Goal: Task Accomplishment & Management: Complete application form

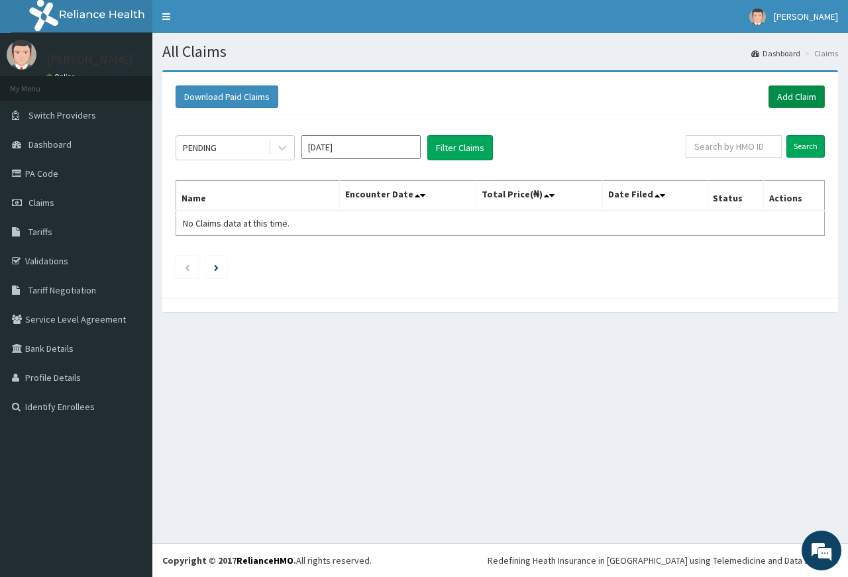
click at [807, 91] on link "Add Claim" at bounding box center [796, 96] width 56 height 23
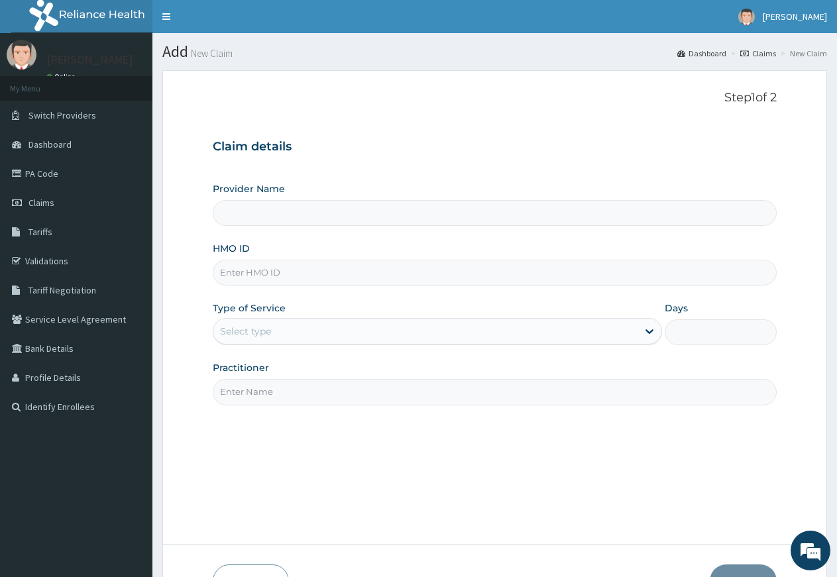
click at [270, 268] on input "HMO ID" at bounding box center [495, 273] width 564 height 26
type input "[PERSON_NAME][GEOGRAPHIC_DATA]"
type input "thg/10017/a"
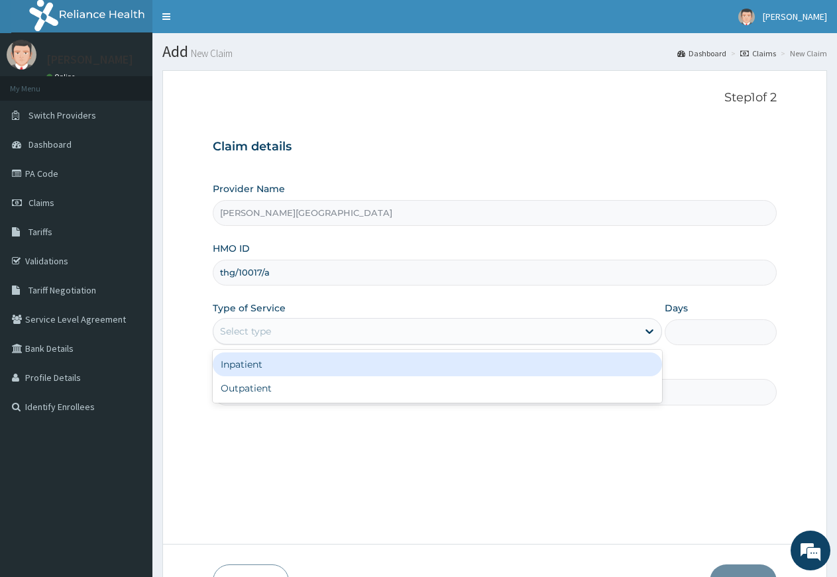
click at [256, 337] on div "Select type" at bounding box center [245, 331] width 51 height 13
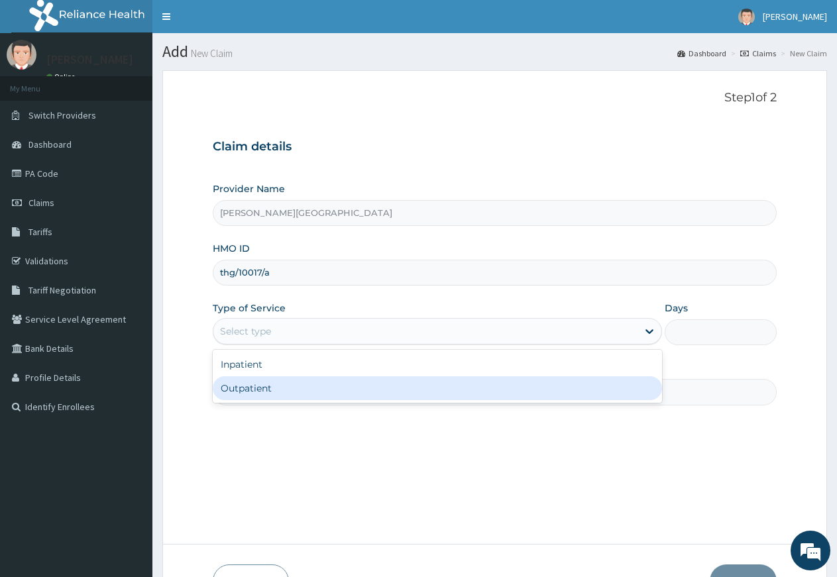
click at [236, 386] on div "Outpatient" at bounding box center [437, 388] width 448 height 24
type input "1"
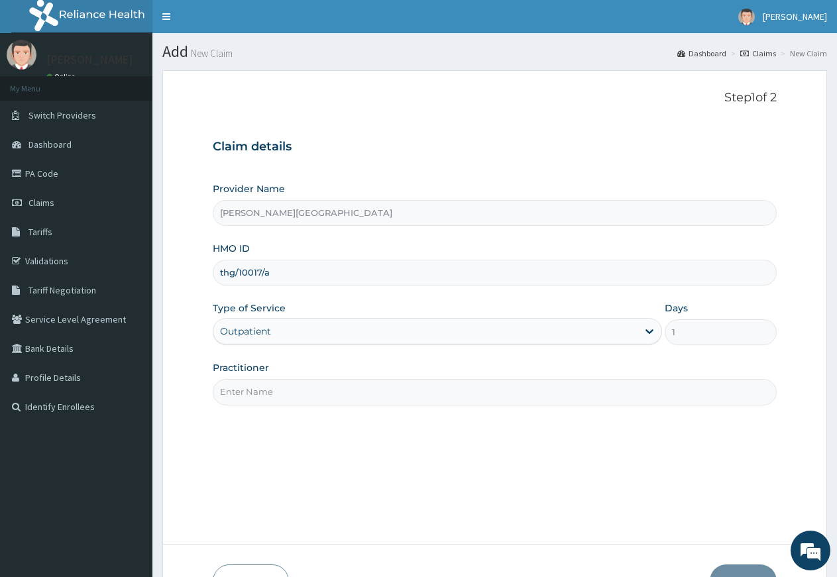
click at [235, 386] on input "Practitioner" at bounding box center [495, 392] width 564 height 26
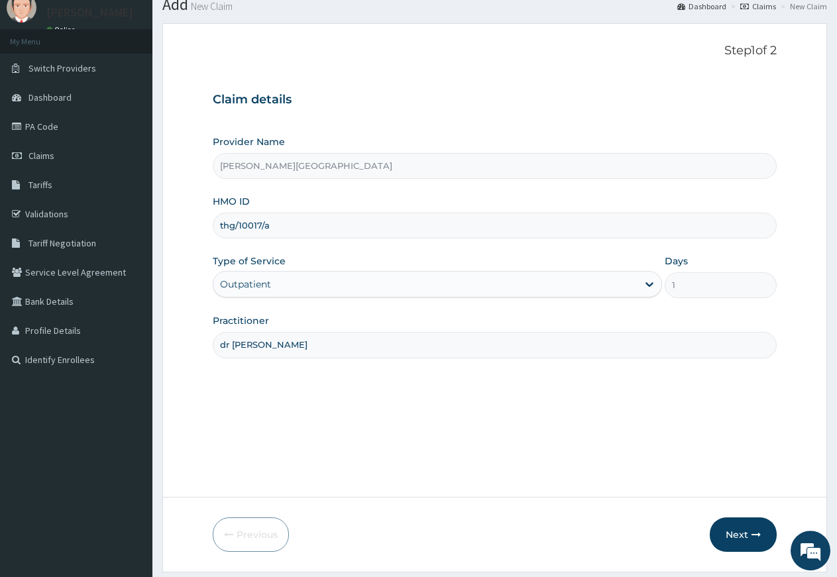
scroll to position [86, 0]
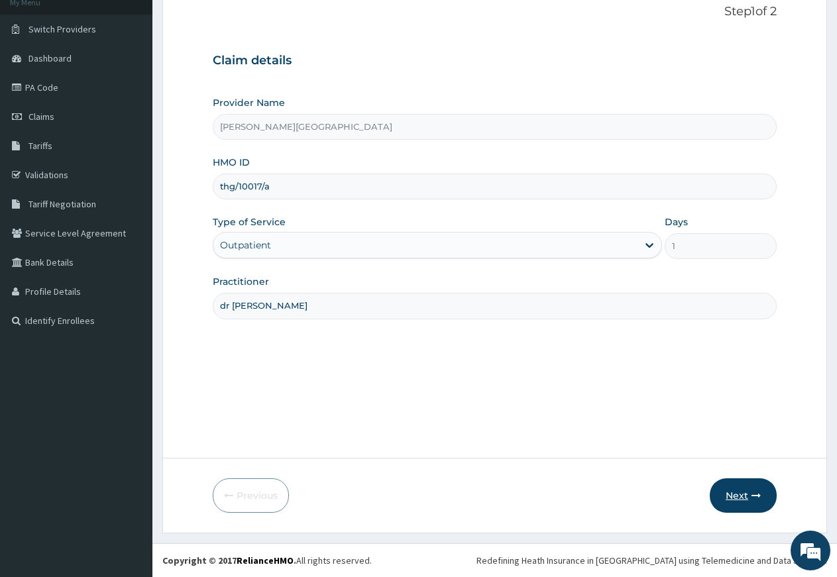
type input "dr [PERSON_NAME]"
click at [729, 490] on button "Next" at bounding box center [742, 495] width 67 height 34
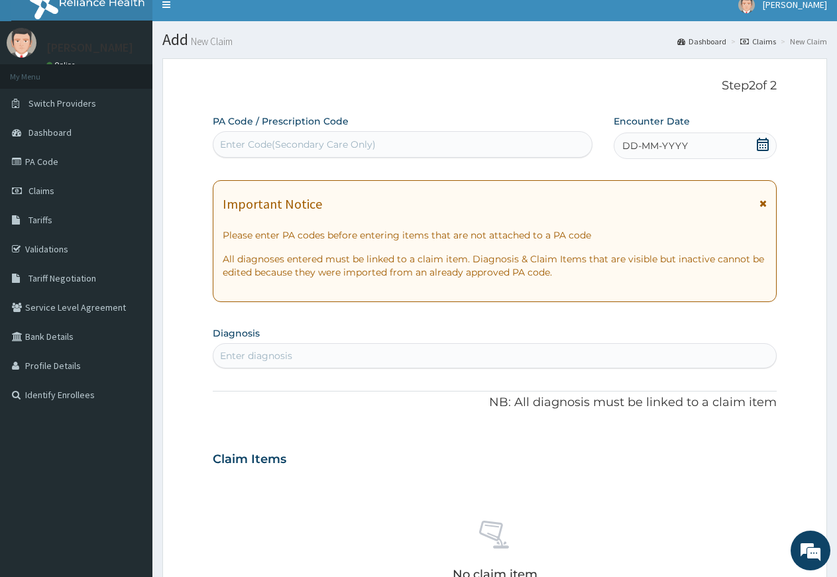
scroll to position [0, 0]
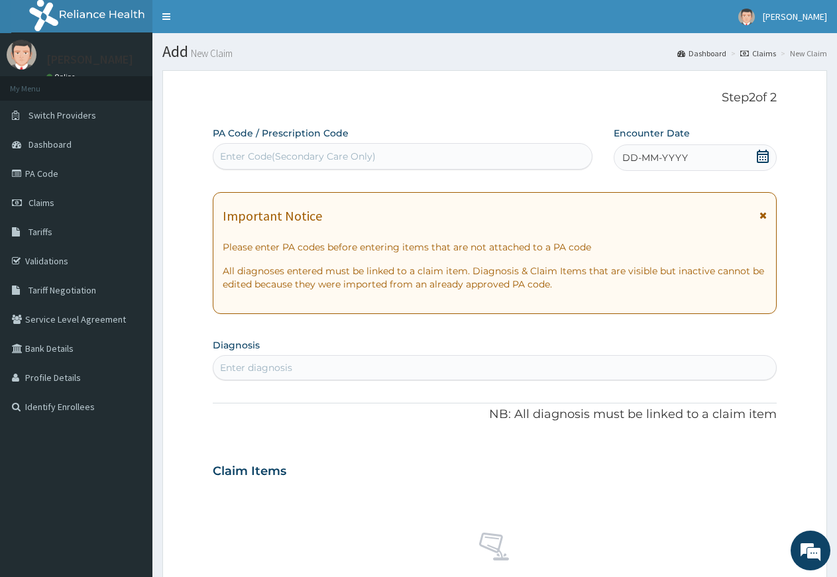
click at [762, 153] on icon at bounding box center [762, 156] width 13 height 13
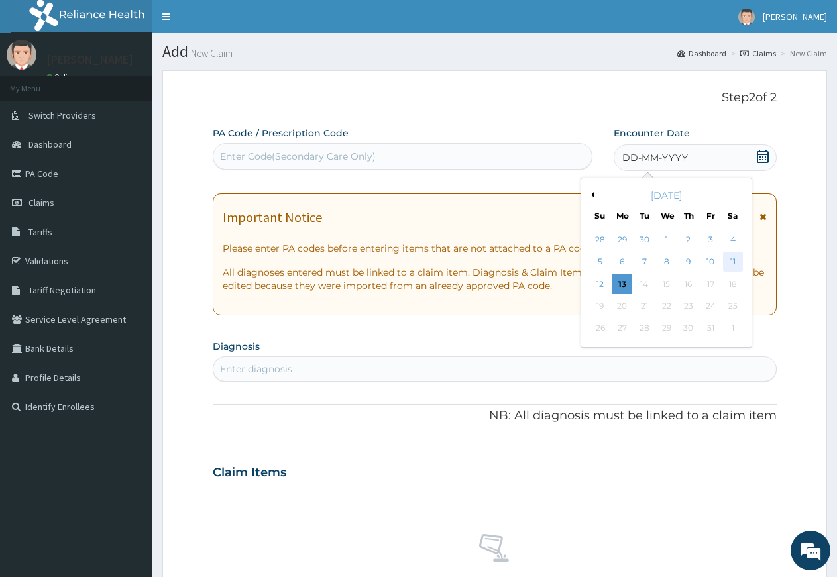
click at [733, 263] on div "11" at bounding box center [733, 262] width 20 height 20
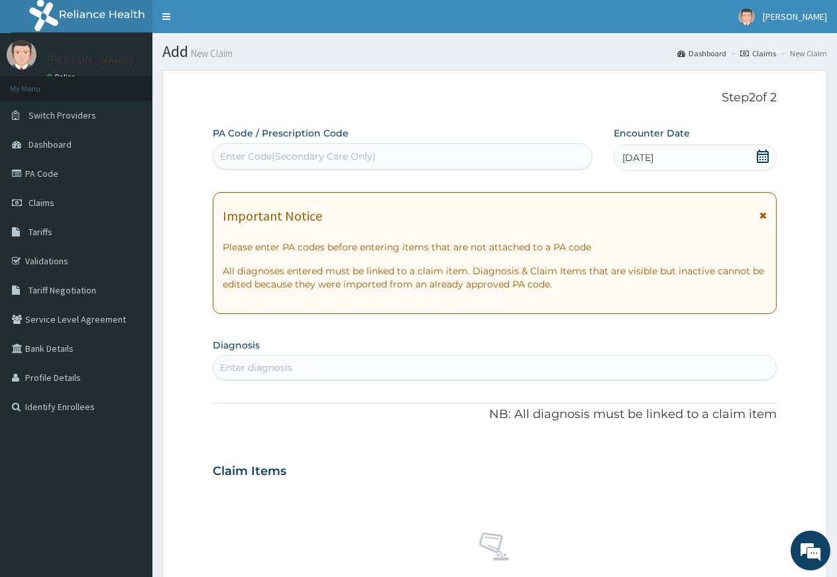
click at [465, 364] on div "Enter diagnosis" at bounding box center [494, 367] width 562 height 21
type input "malaria"
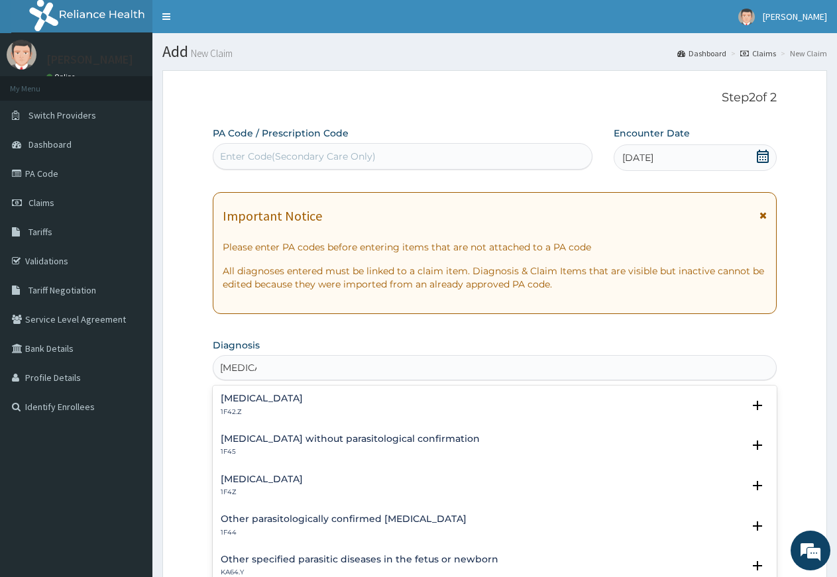
click at [262, 477] on h4 "Malaria, unspecified" at bounding box center [262, 479] width 82 height 10
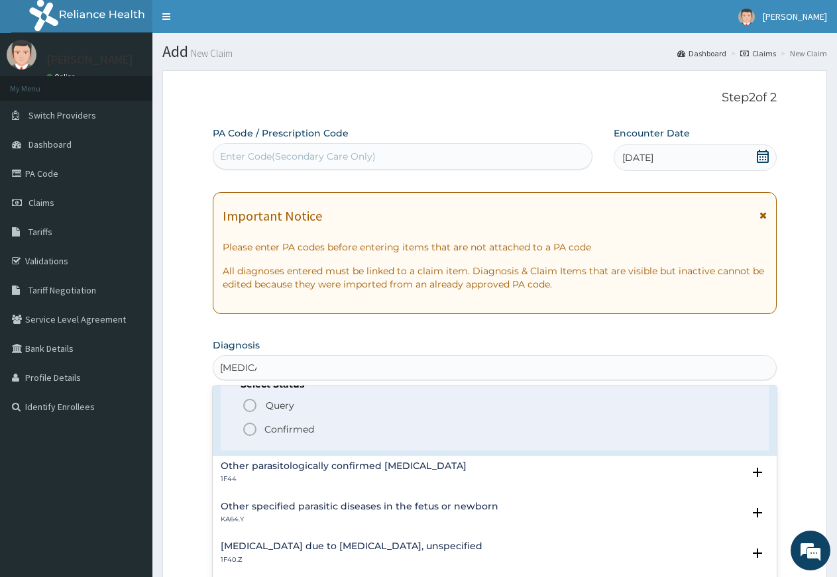
scroll to position [143, 0]
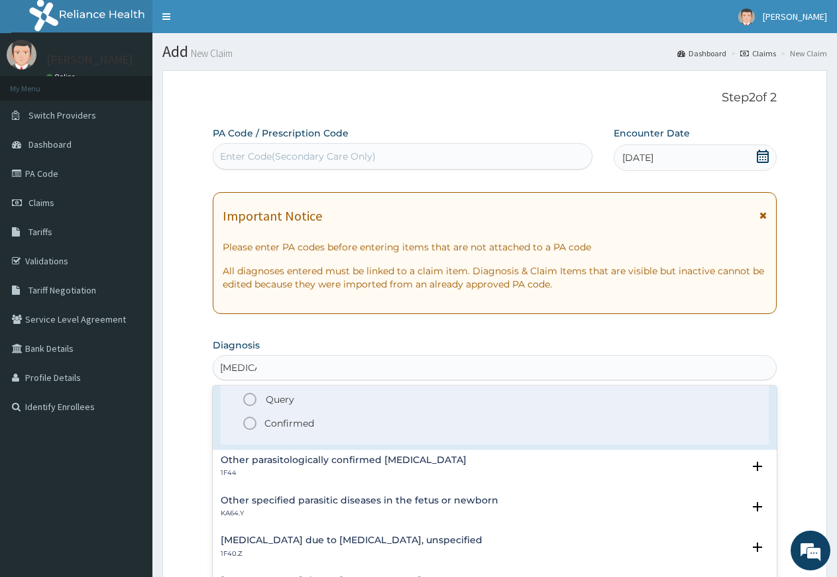
click at [252, 416] on icon "status option filled" at bounding box center [250, 423] width 16 height 16
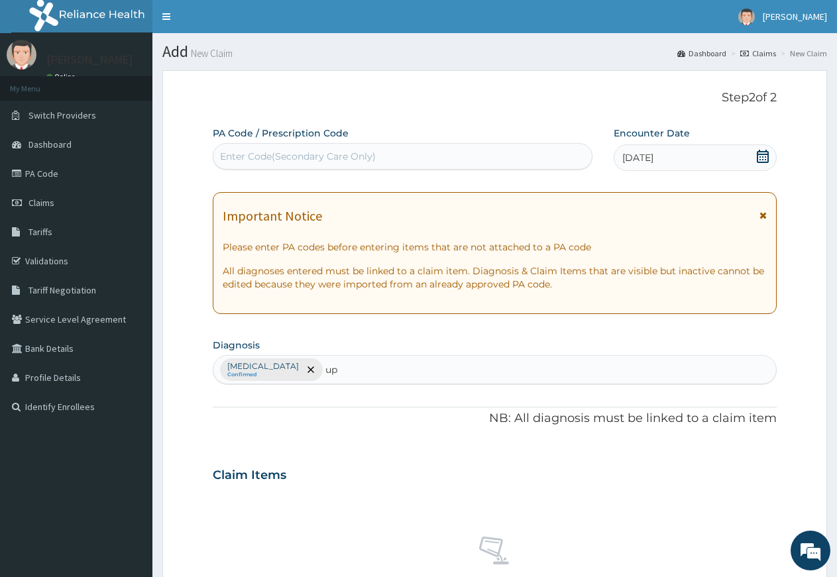
type input "u"
type input "r"
type input "j"
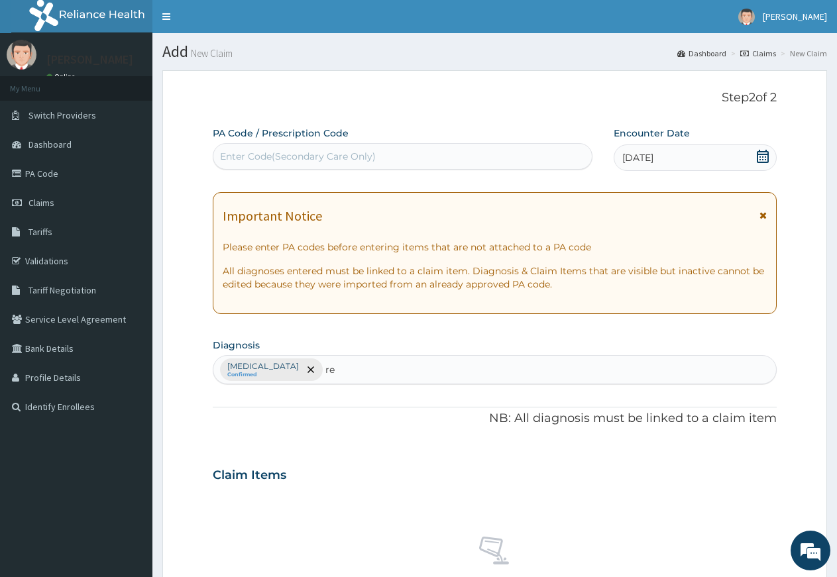
type input "r"
type input "u"
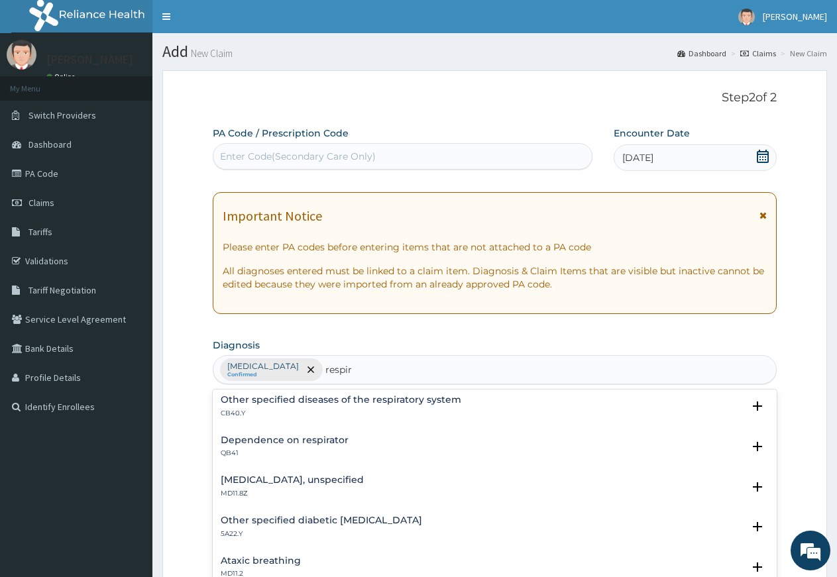
scroll to position [0, 0]
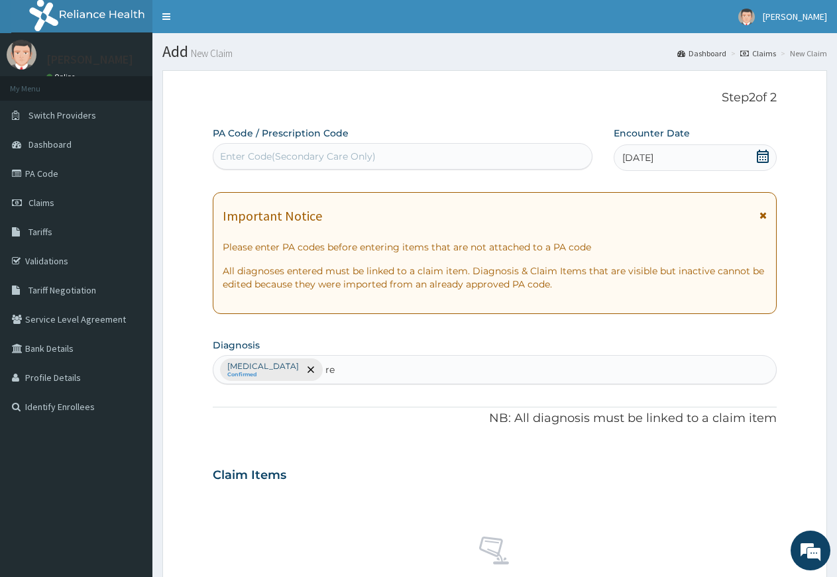
type input "r"
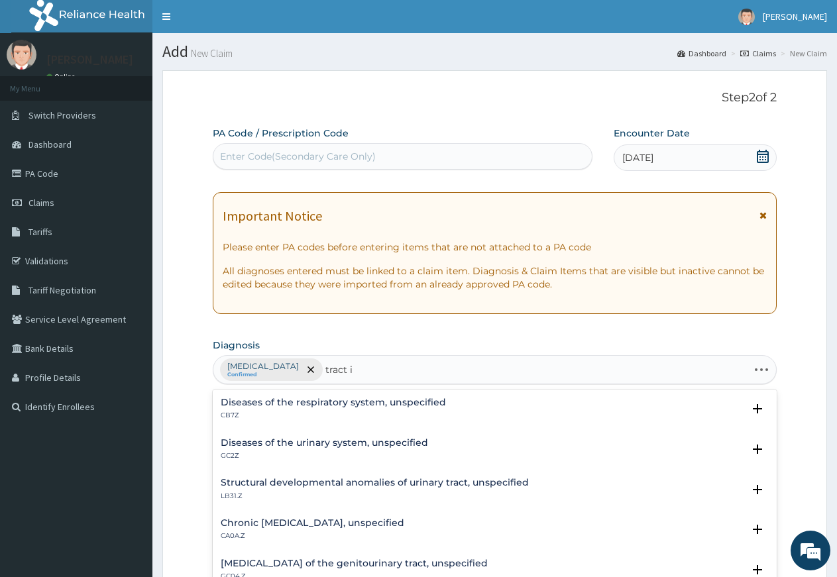
type input "tract in"
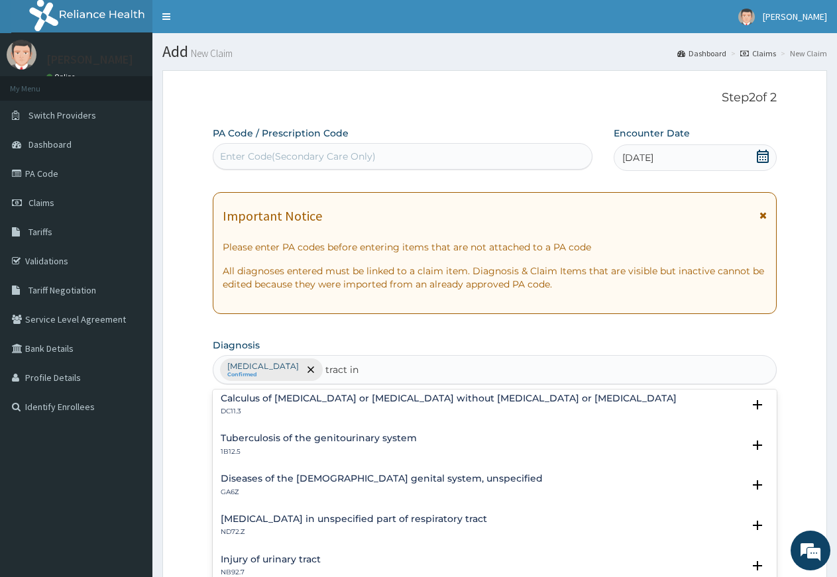
scroll to position [358, 0]
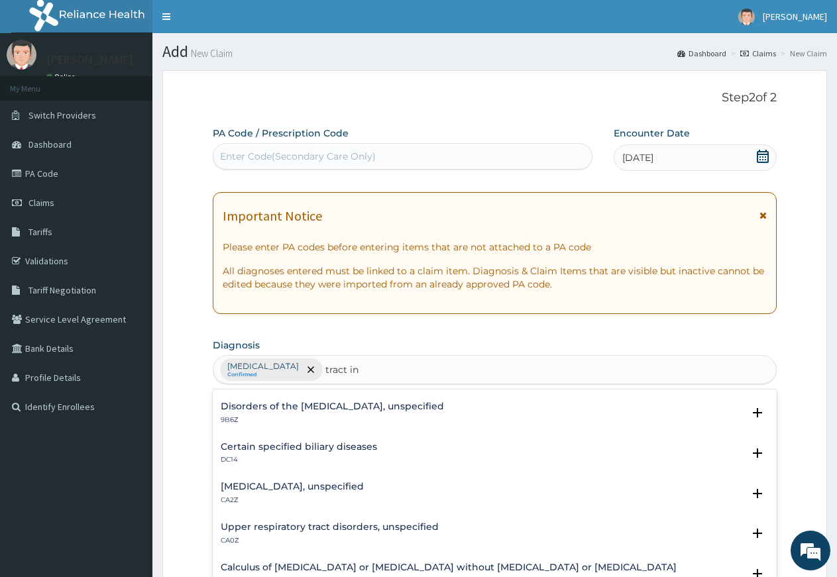
click at [304, 529] on h4 "Upper respiratory tract disorders, unspecified" at bounding box center [330, 527] width 218 height 10
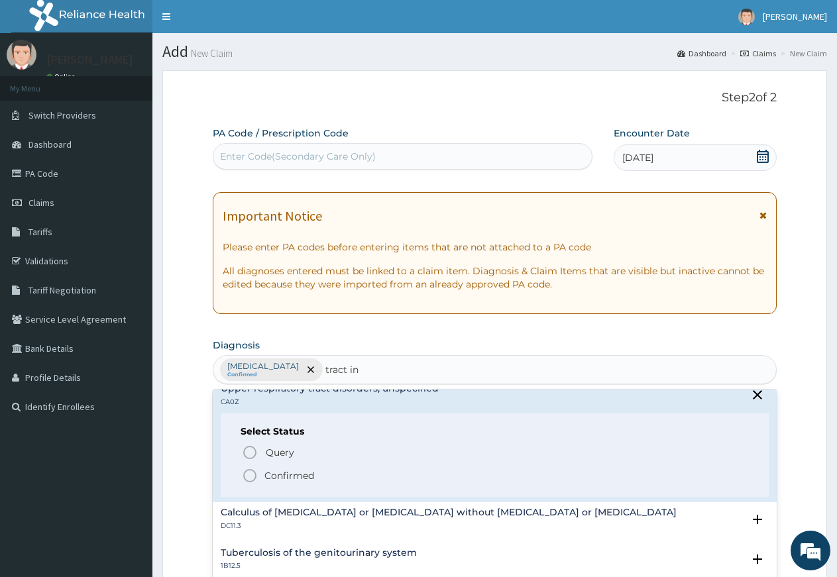
scroll to position [501, 0]
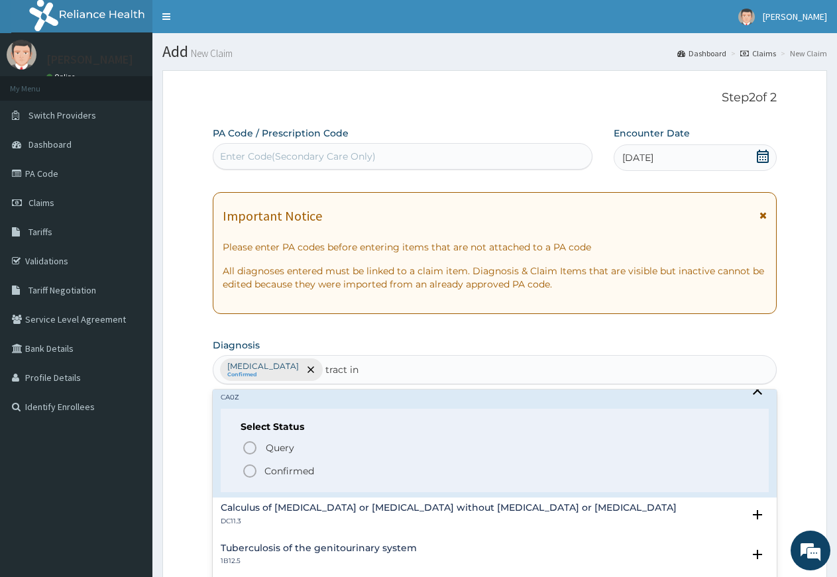
click at [269, 470] on p "Confirmed" at bounding box center [289, 470] width 50 height 13
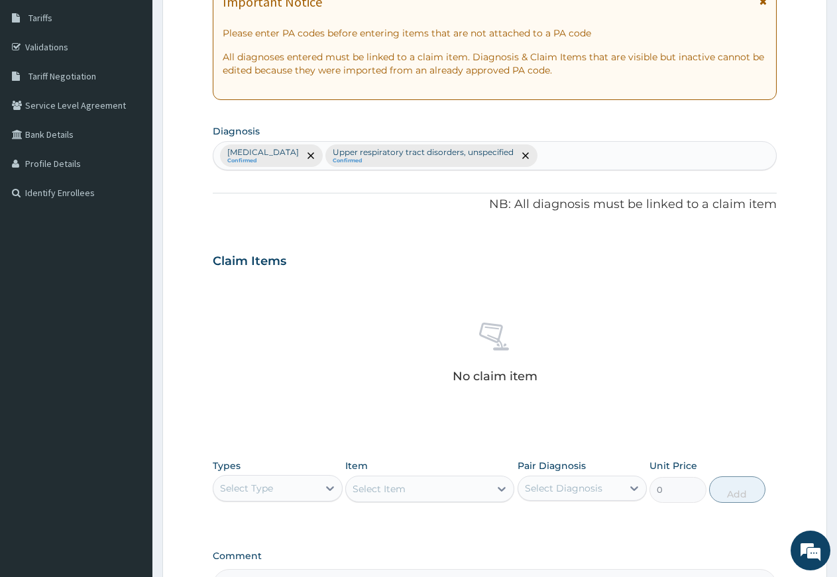
scroll to position [270, 0]
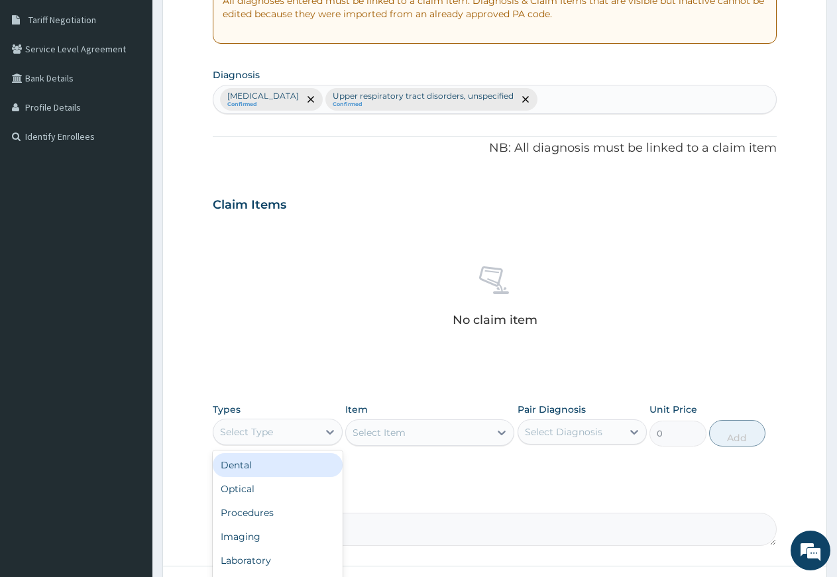
click at [277, 437] on div "Select Type" at bounding box center [265, 431] width 105 height 21
click at [256, 518] on div "Procedures" at bounding box center [278, 513] width 130 height 24
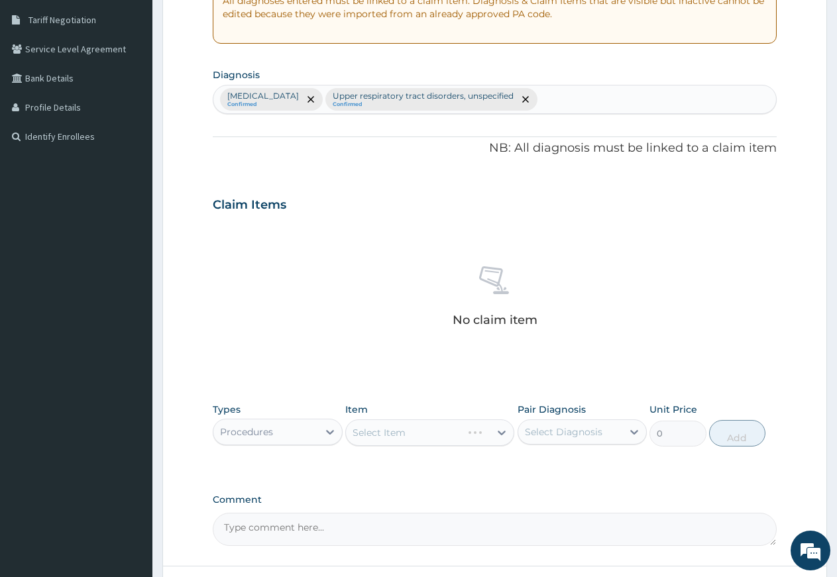
click at [400, 431] on div "Select Item" at bounding box center [429, 432] width 169 height 26
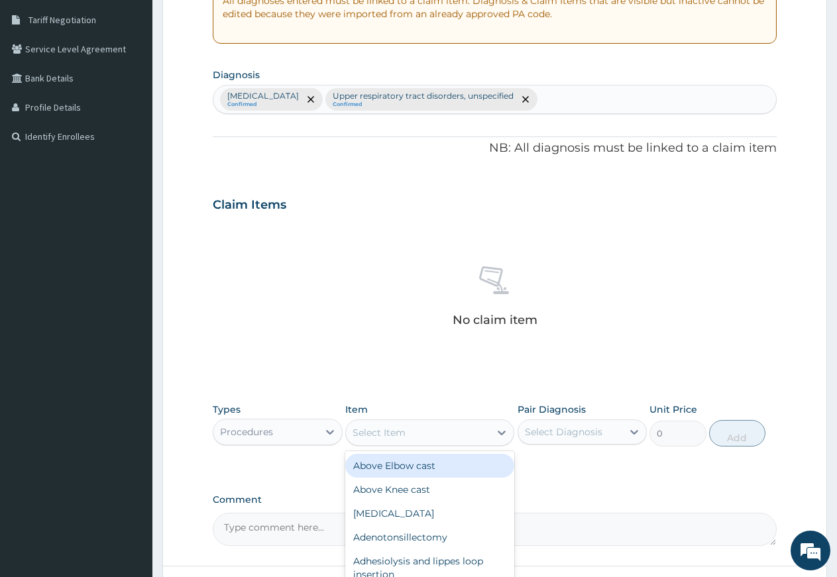
click at [400, 431] on div "Select Item" at bounding box center [378, 432] width 53 height 13
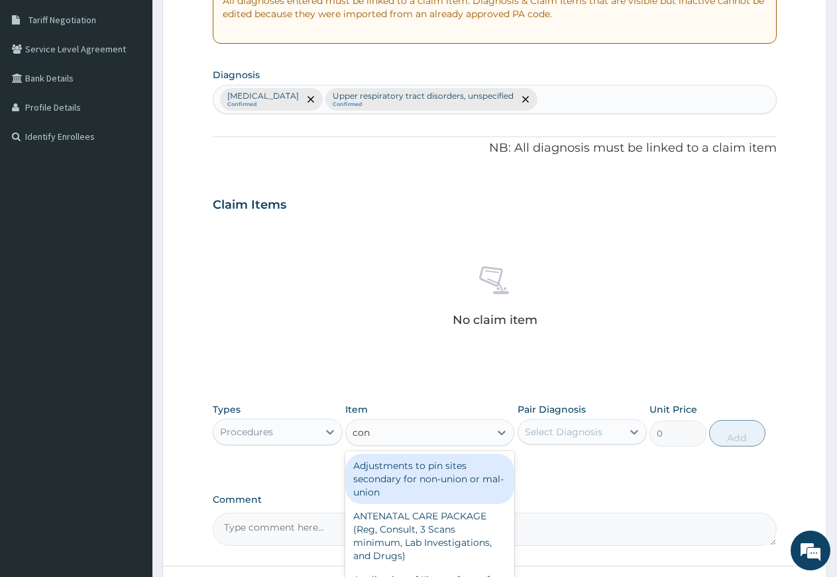
type input "cons"
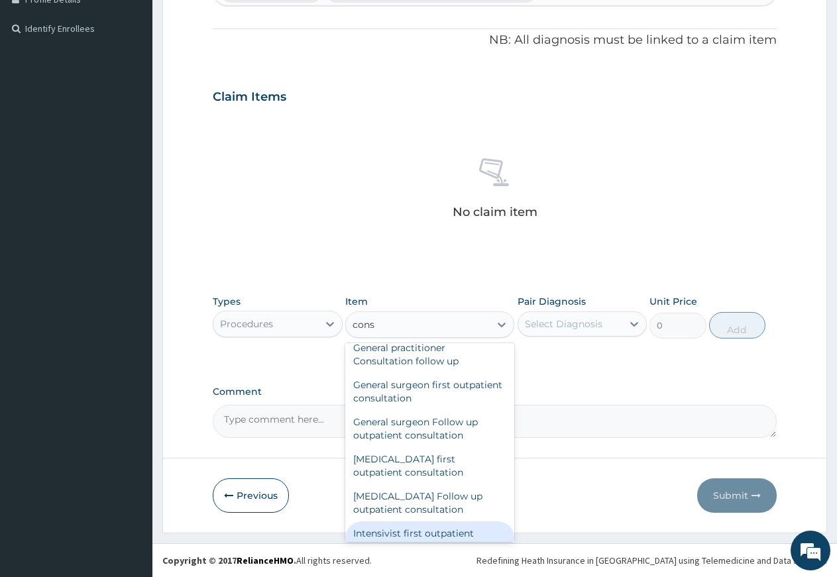
scroll to position [930, 0]
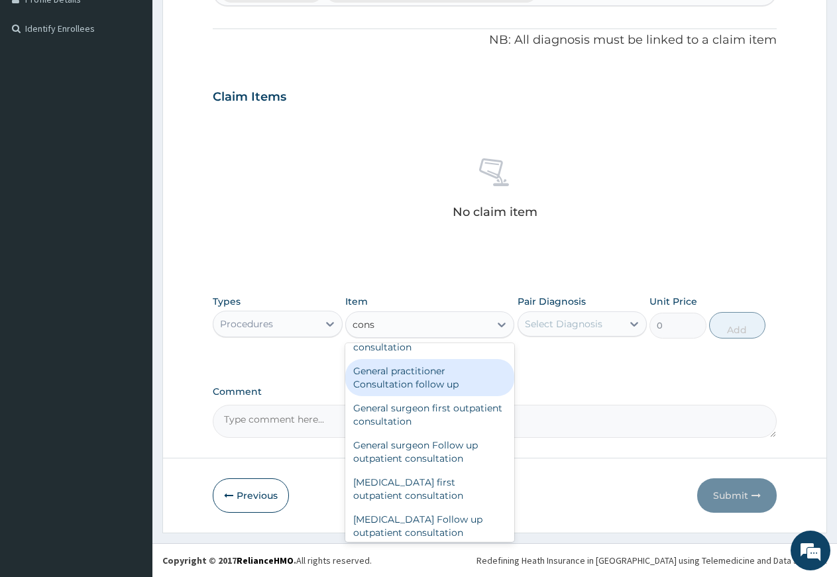
click at [368, 391] on div "General practitioner Consultation follow up" at bounding box center [429, 377] width 169 height 37
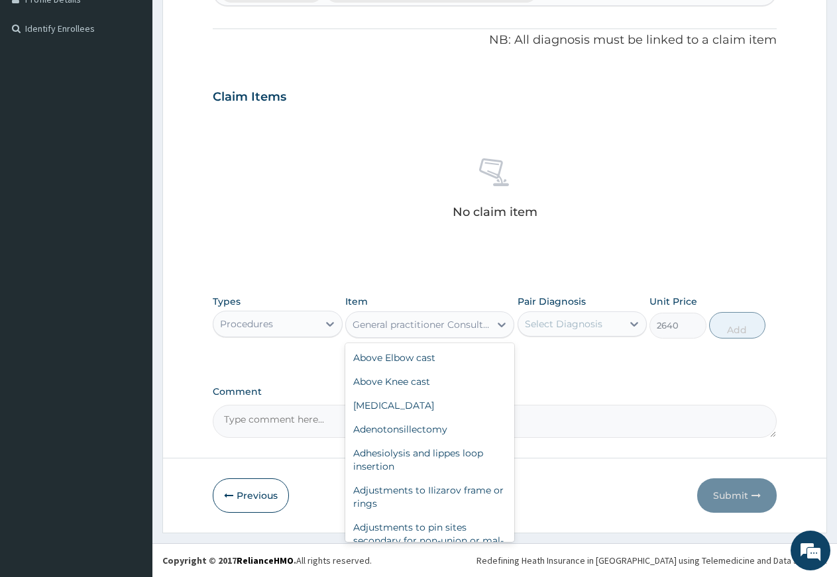
click at [403, 329] on div "General practitioner Consultation follow up" at bounding box center [421, 324] width 138 height 13
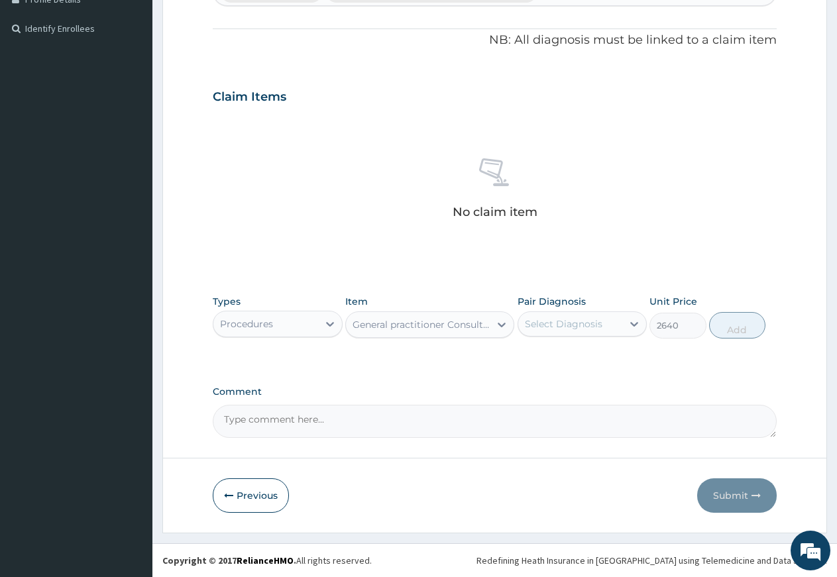
type input "3960"
click at [554, 327] on div "Select Diagnosis" at bounding box center [564, 323] width 78 height 13
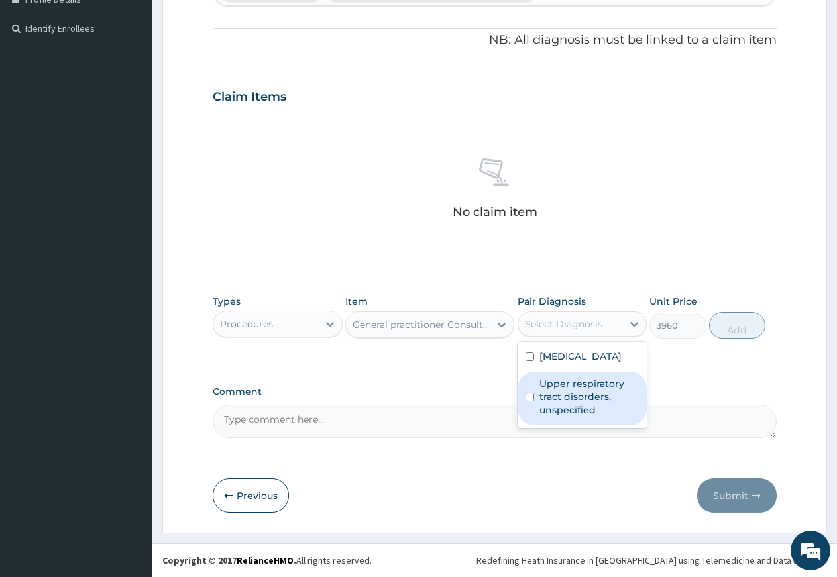
click at [552, 402] on label "Upper respiratory tract disorders, unspecified" at bounding box center [589, 397] width 100 height 40
checkbox input "true"
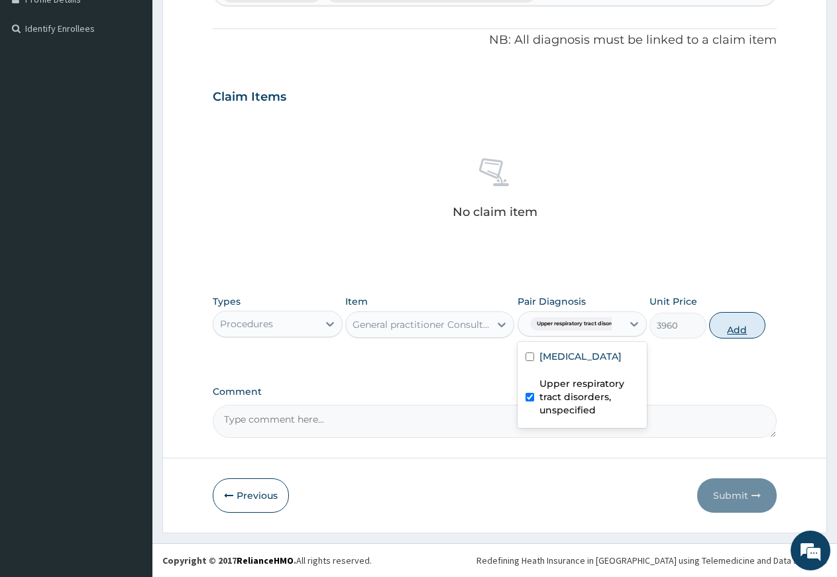
click at [732, 327] on button "Add" at bounding box center [737, 325] width 56 height 26
type input "0"
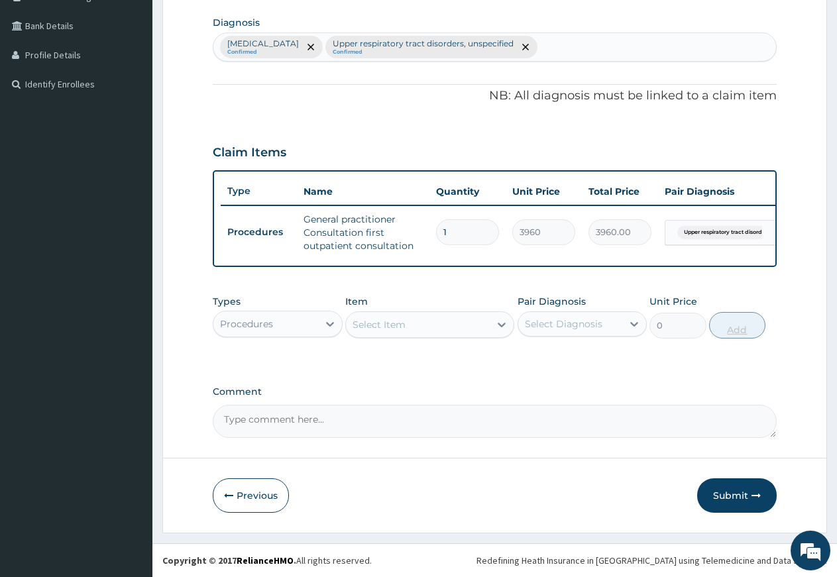
scroll to position [334, 0]
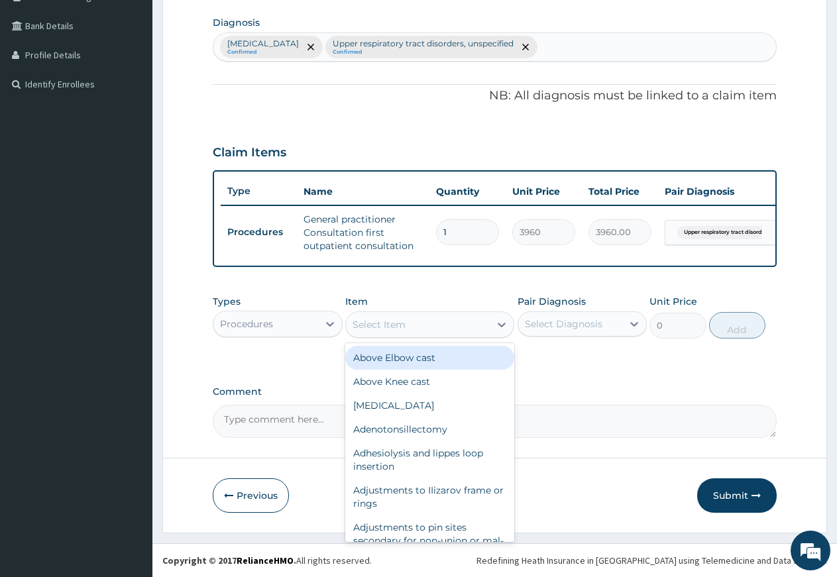
click at [429, 323] on div "Select Item" at bounding box center [418, 324] width 144 height 21
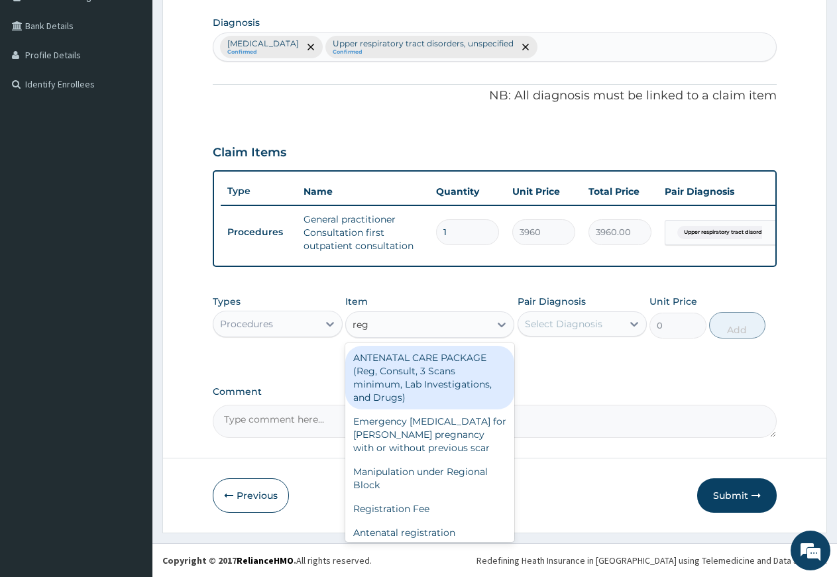
type input "regi"
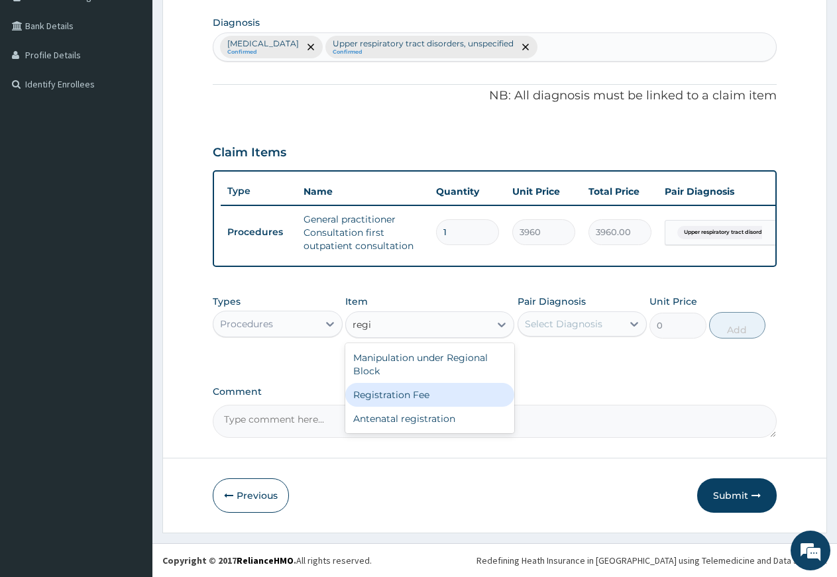
click at [400, 396] on div "Registration Fee" at bounding box center [429, 395] width 169 height 24
type input "2400"
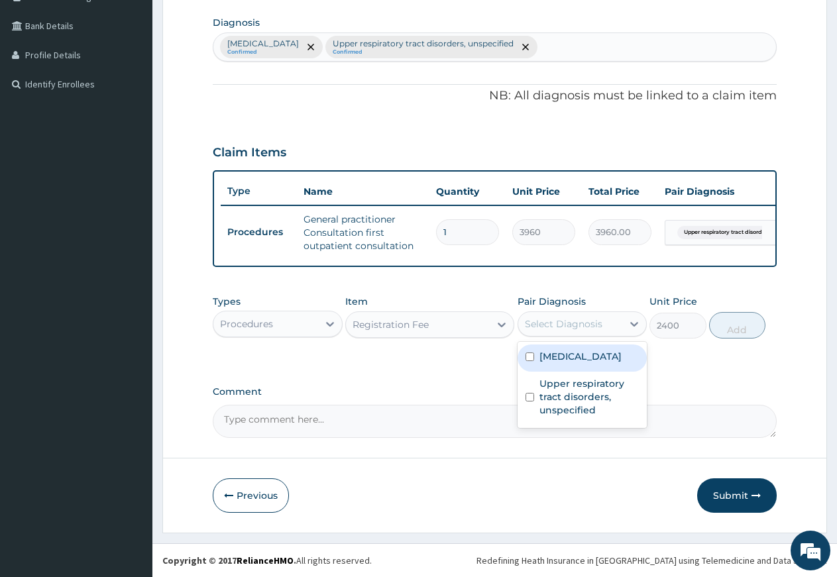
click at [600, 322] on div "Select Diagnosis" at bounding box center [564, 323] width 78 height 13
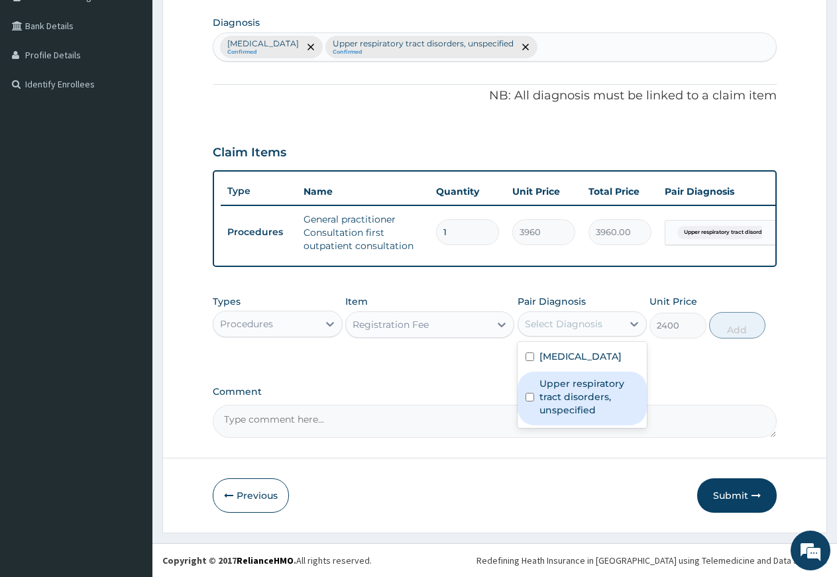
click at [563, 406] on label "Upper respiratory tract disorders, unspecified" at bounding box center [589, 397] width 100 height 40
checkbox input "true"
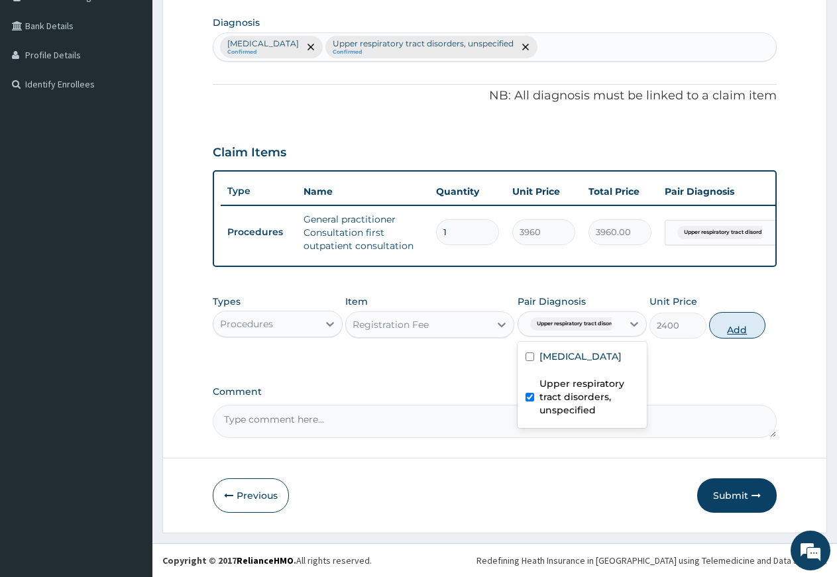
click at [729, 327] on button "Add" at bounding box center [737, 325] width 56 height 26
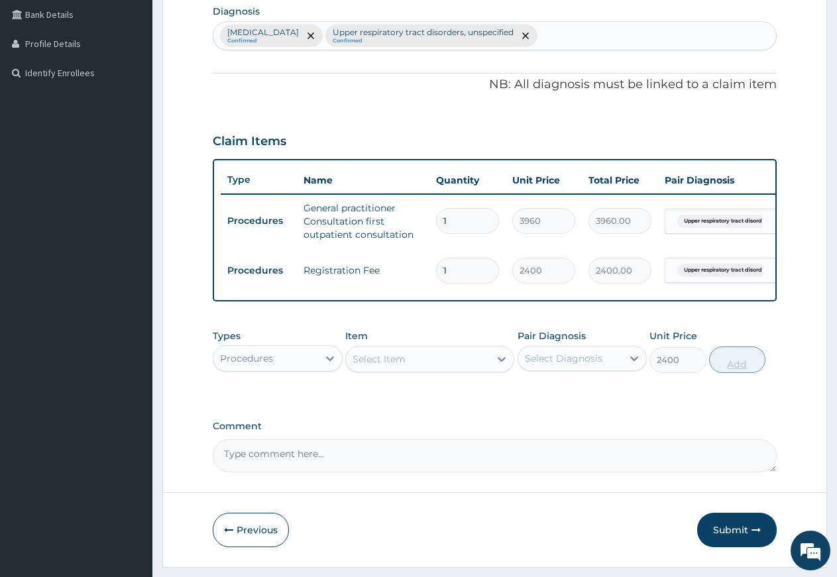
type input "0"
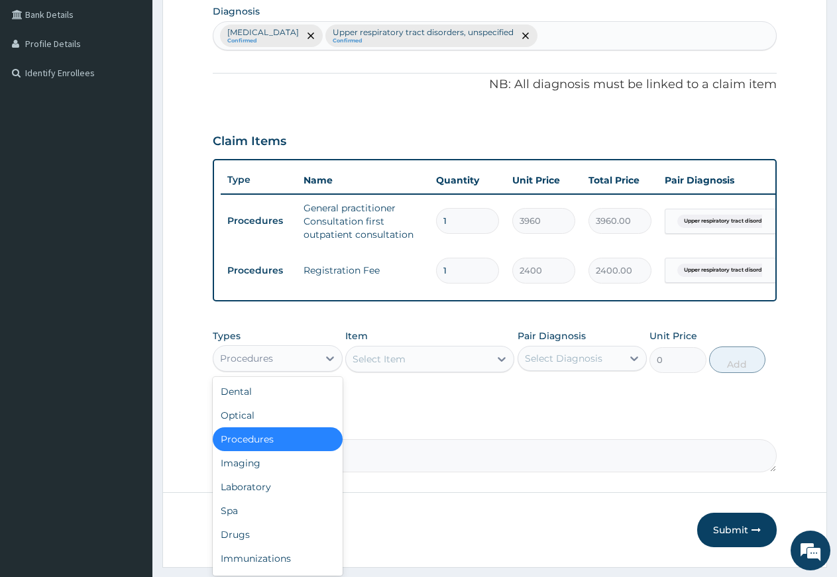
click at [266, 365] on div "Procedures" at bounding box center [246, 358] width 53 height 13
click at [231, 496] on div "Laboratory" at bounding box center [278, 487] width 130 height 24
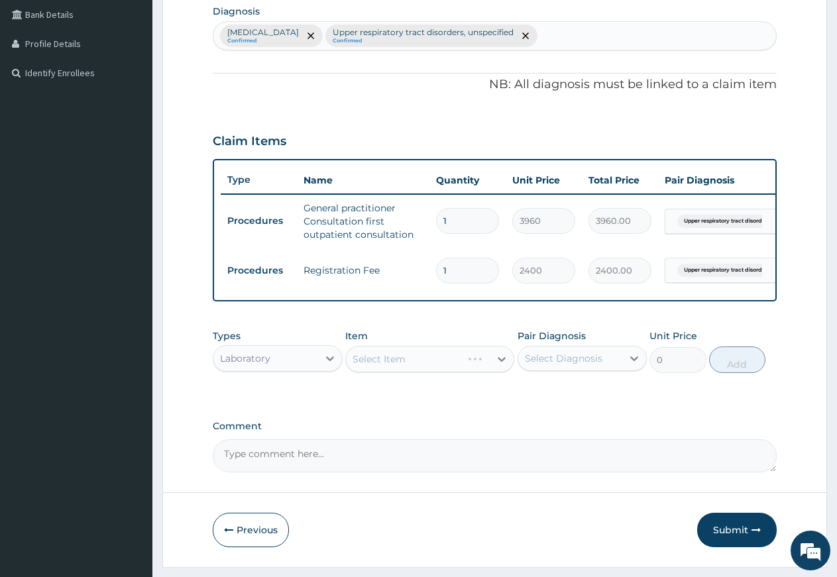
click at [378, 372] on div "Select Item" at bounding box center [429, 359] width 169 height 26
click at [398, 366] on div "Select Item" at bounding box center [378, 358] width 53 height 13
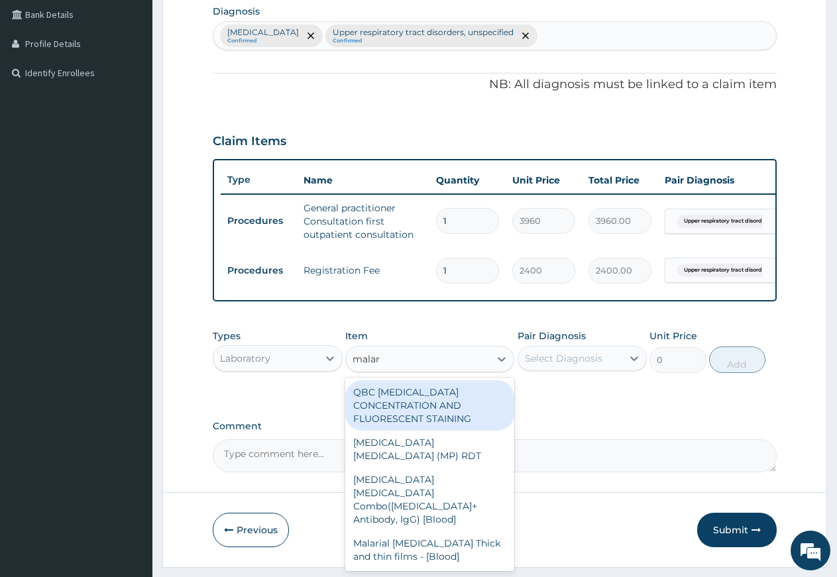
type input "malari"
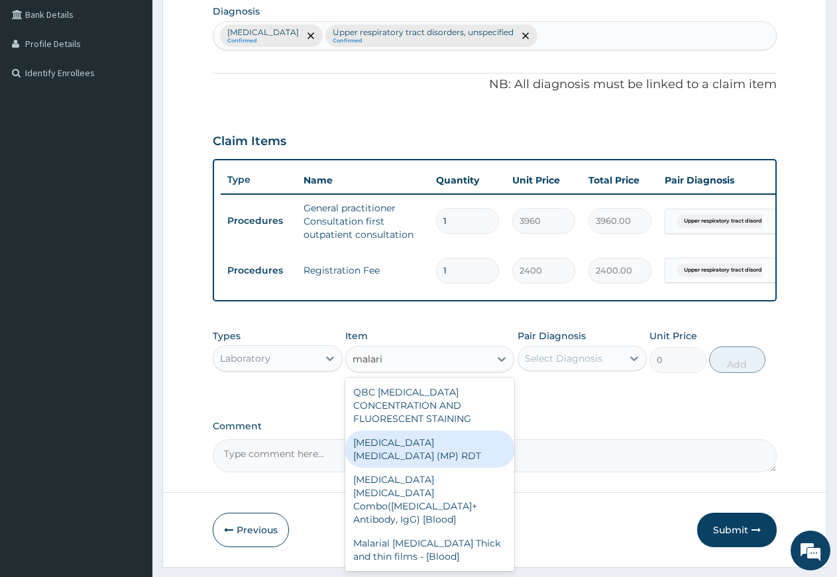
click at [394, 461] on div "MALARIA PARASITE (MP) RDT" at bounding box center [429, 449] width 169 height 37
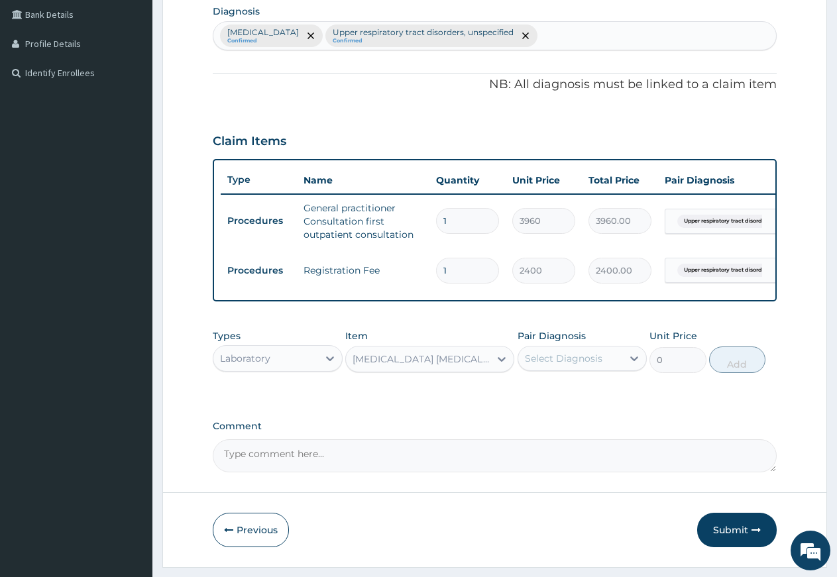
type input "1800"
click at [552, 360] on div "Select Diagnosis" at bounding box center [570, 358] width 105 height 21
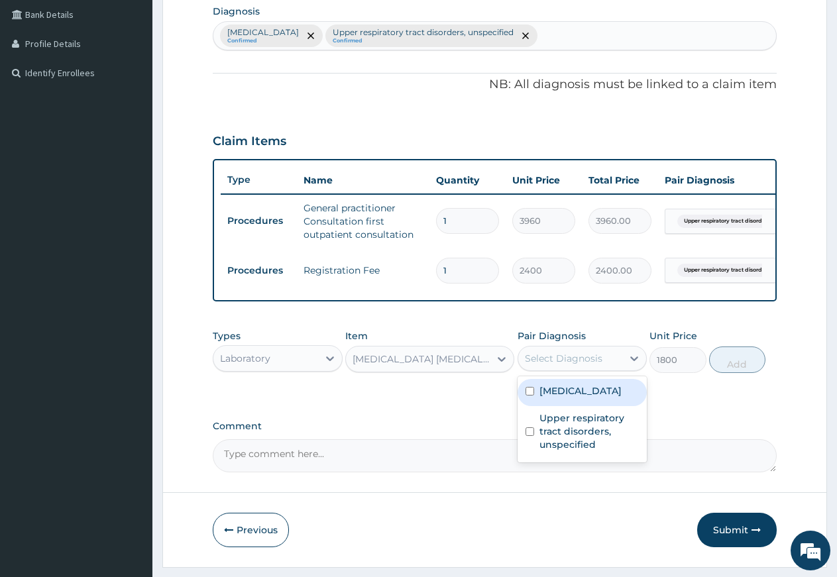
click at [554, 397] on label "Malaria, unspecified" at bounding box center [580, 390] width 82 height 13
checkbox input "true"
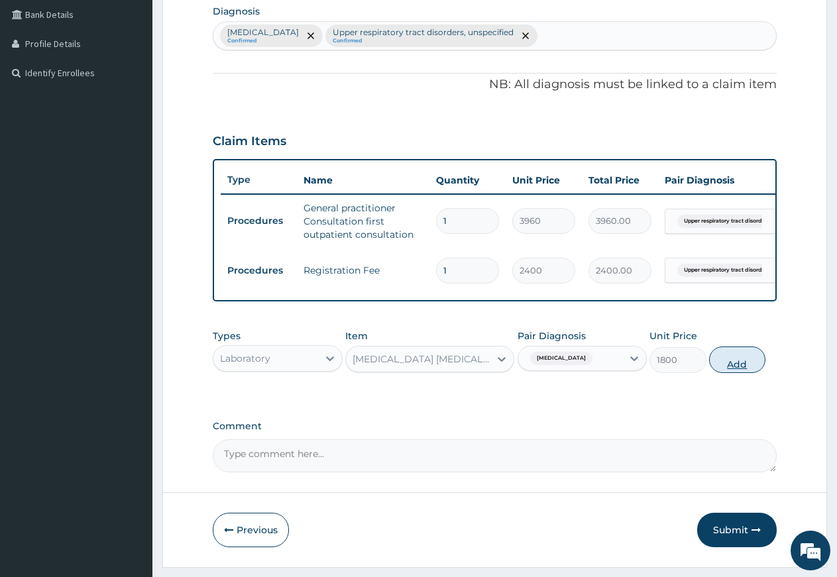
click at [729, 373] on button "Add" at bounding box center [737, 359] width 56 height 26
type input "0"
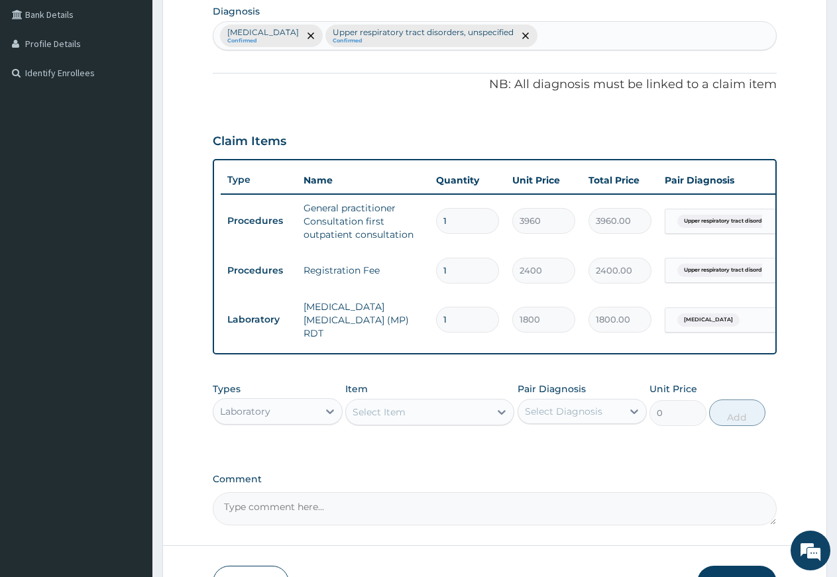
click at [380, 407] on div "Select Item" at bounding box center [418, 411] width 144 height 21
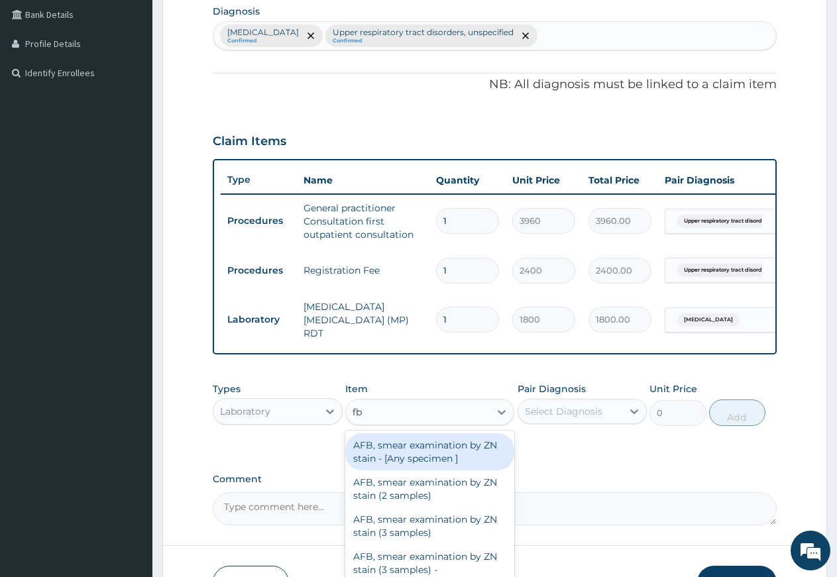
type input "fbc"
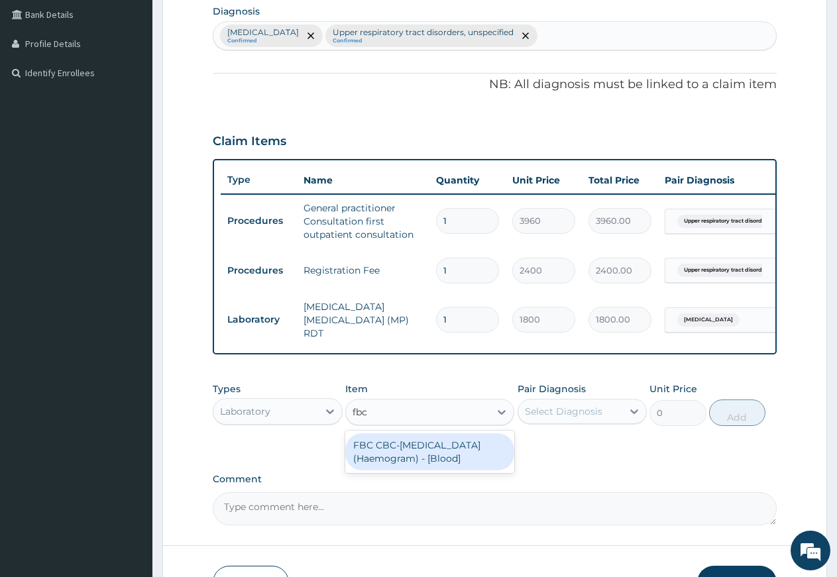
click at [373, 464] on div "FBC CBC-Complete Blood Count (Haemogram) - [Blood]" at bounding box center [429, 451] width 169 height 37
type input "4800"
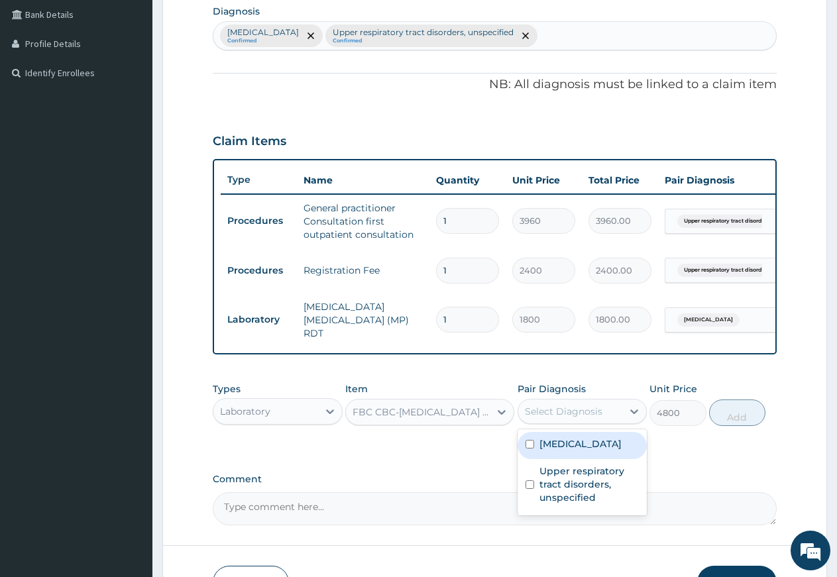
click at [536, 418] on div "Select Diagnosis" at bounding box center [564, 411] width 78 height 13
click at [546, 450] on label "Malaria, unspecified" at bounding box center [580, 443] width 82 height 13
checkbox input "true"
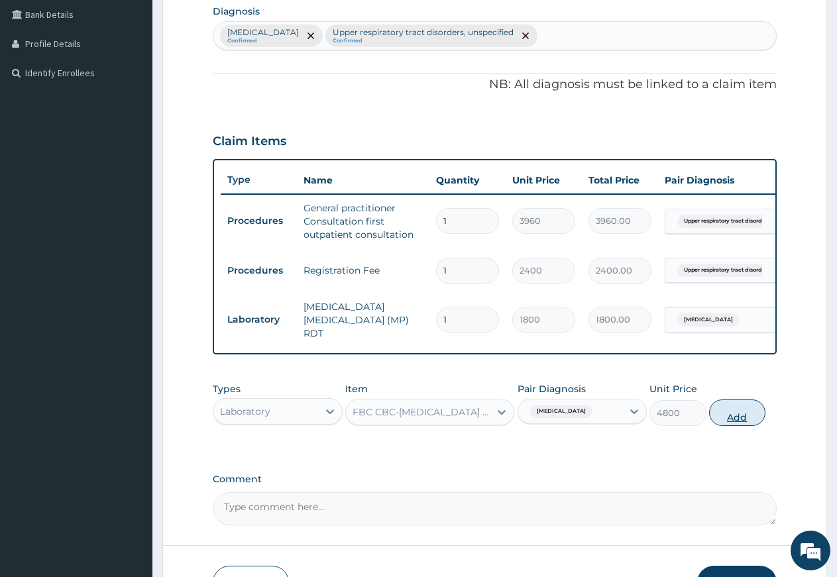
click at [741, 411] on button "Add" at bounding box center [737, 412] width 56 height 26
type input "0"
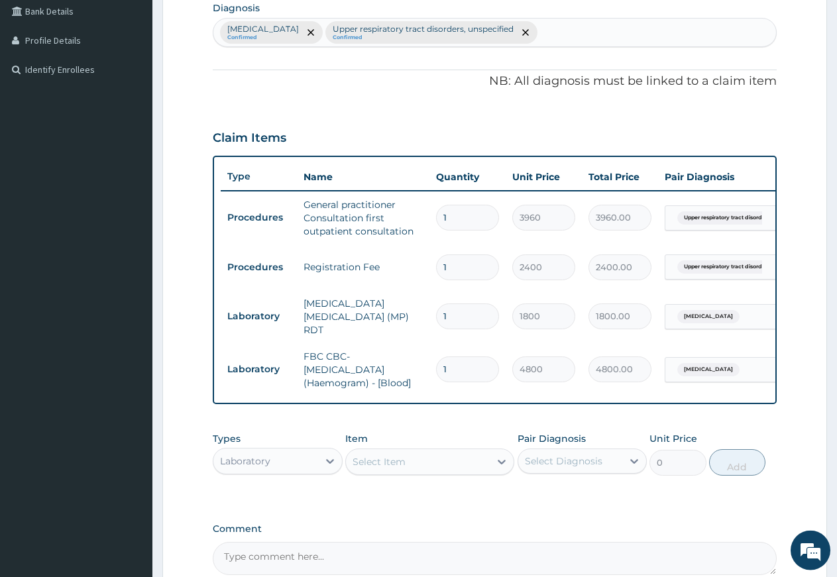
scroll to position [478, 0]
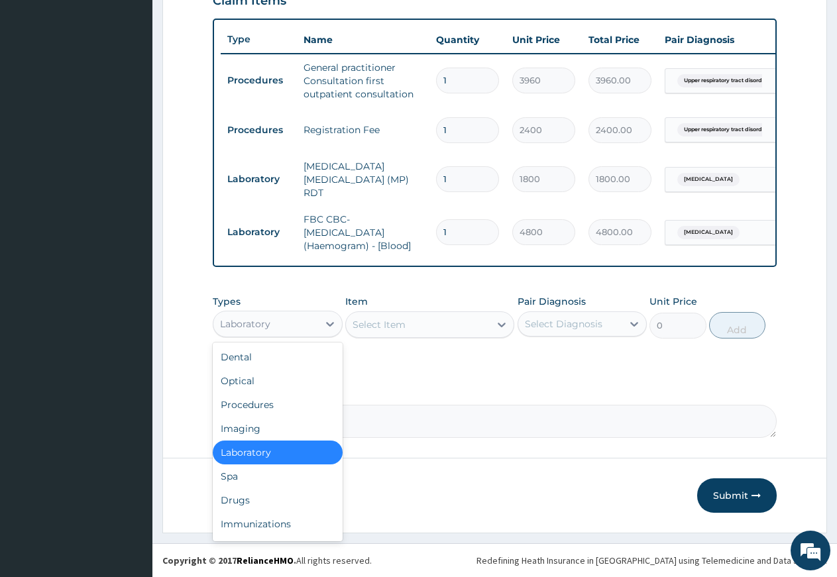
click at [273, 326] on div "Laboratory" at bounding box center [265, 323] width 105 height 21
click at [254, 497] on div "Drugs" at bounding box center [278, 500] width 130 height 24
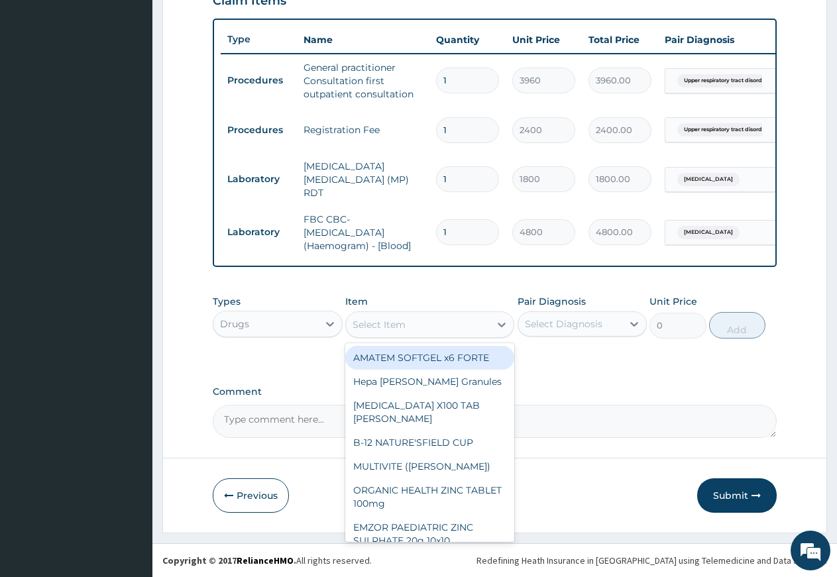
click at [399, 327] on div "Select Item" at bounding box center [378, 324] width 53 height 13
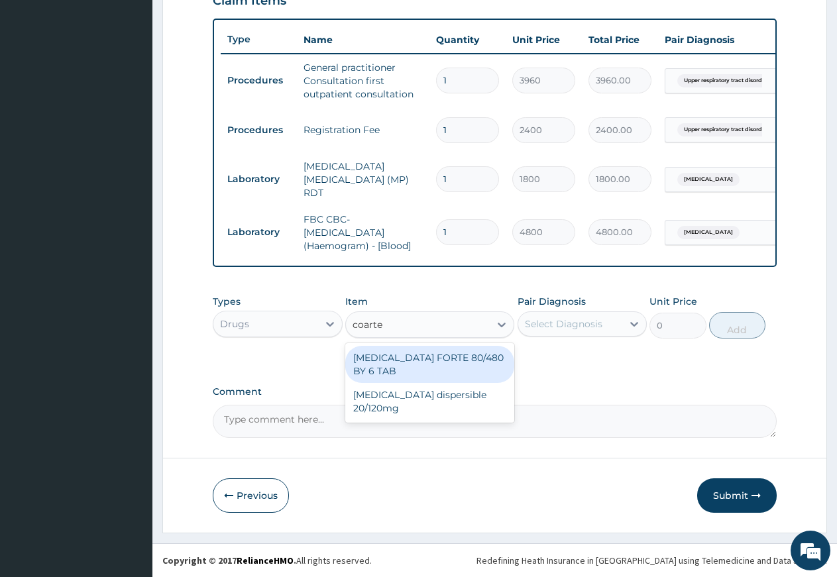
type input "coartem"
click at [395, 369] on div "COARTEM FORTE 80/480 BY 6 TAB" at bounding box center [429, 364] width 169 height 37
type input "501.6"
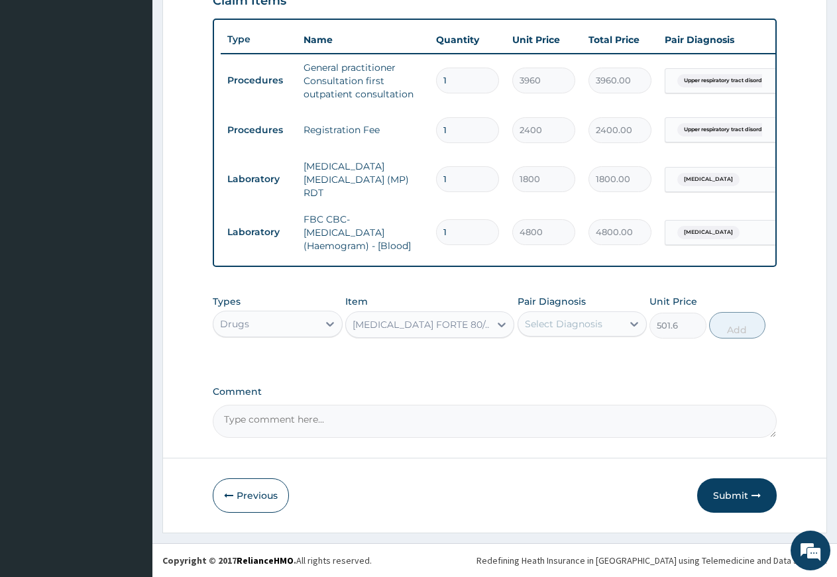
click at [537, 325] on div "Select Diagnosis" at bounding box center [564, 323] width 78 height 13
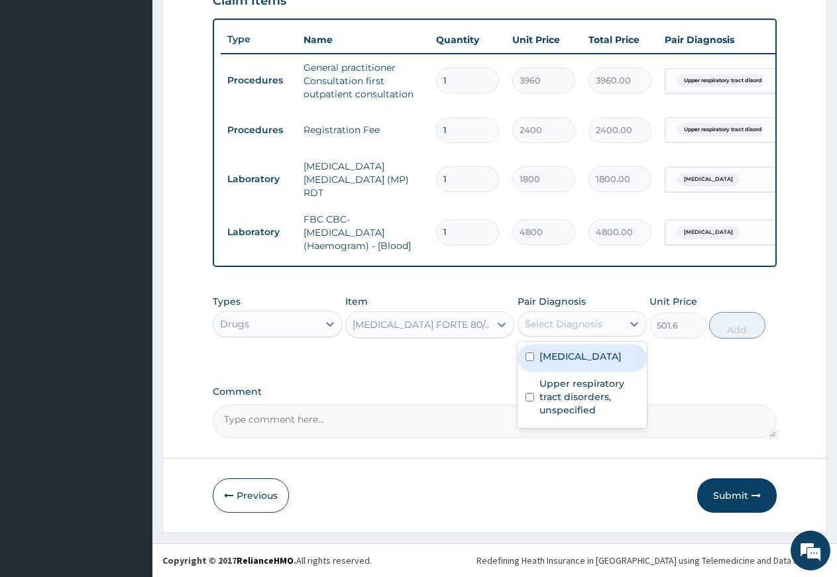
click at [567, 357] on label "Malaria, unspecified" at bounding box center [580, 356] width 82 height 13
checkbox input "true"
click at [738, 325] on button "Add" at bounding box center [737, 325] width 56 height 26
type input "0"
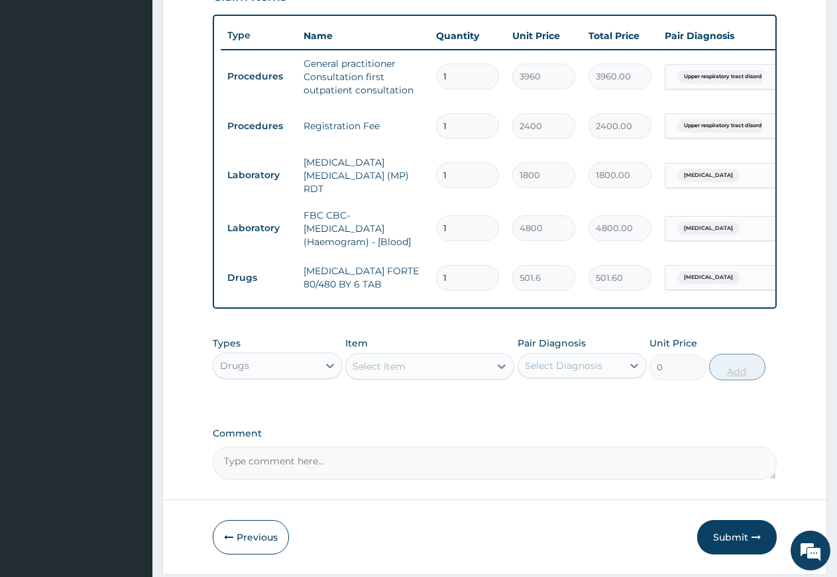
type input "10"
type input "5016.00"
type input "10"
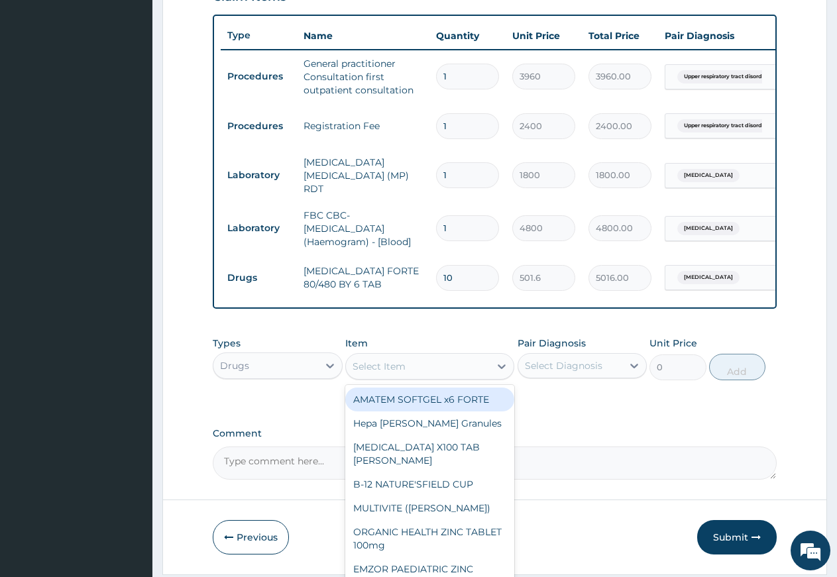
click at [421, 371] on div "Select Item" at bounding box center [418, 366] width 144 height 21
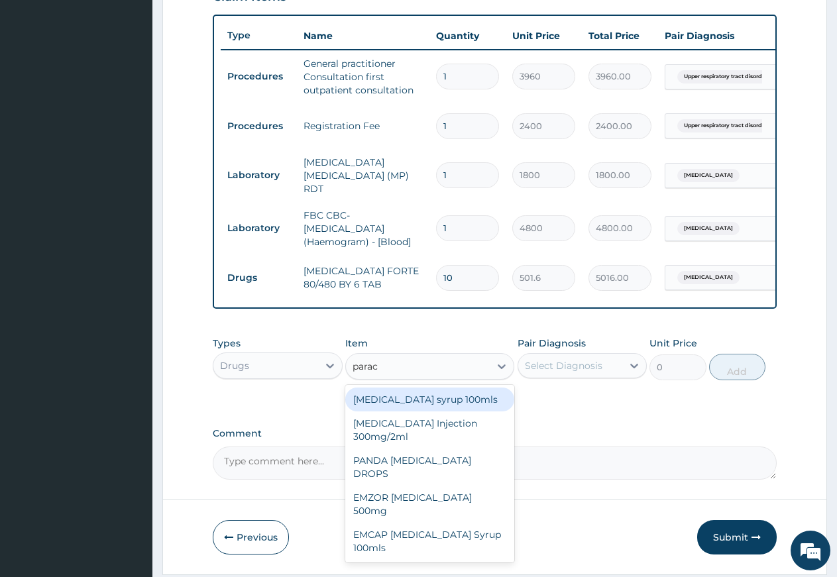
type input "parace"
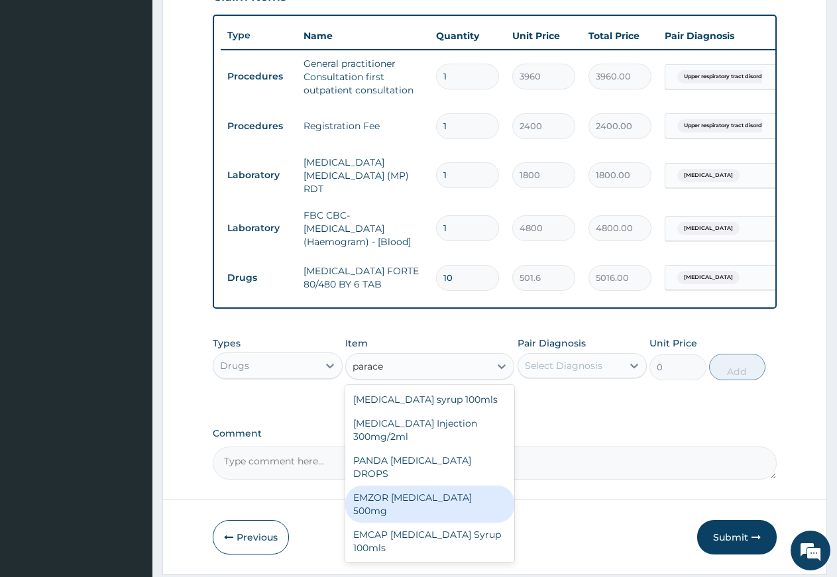
click at [429, 486] on div "EMZOR PARACETAMOL 500mg" at bounding box center [429, 504] width 169 height 37
type input "26.4"
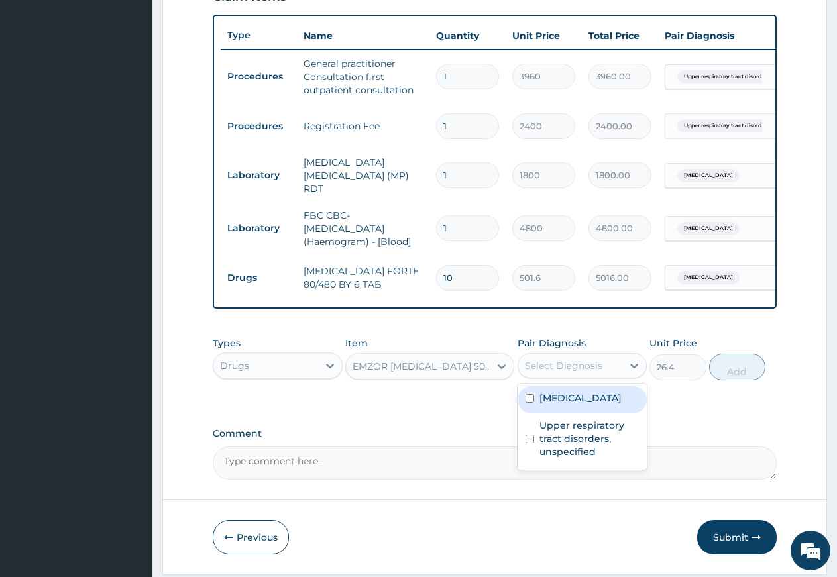
click at [566, 372] on div "Select Diagnosis" at bounding box center [564, 365] width 78 height 13
click at [569, 400] on label "Malaria, unspecified" at bounding box center [580, 397] width 82 height 13
checkbox input "true"
click at [726, 374] on button "Add" at bounding box center [737, 367] width 56 height 26
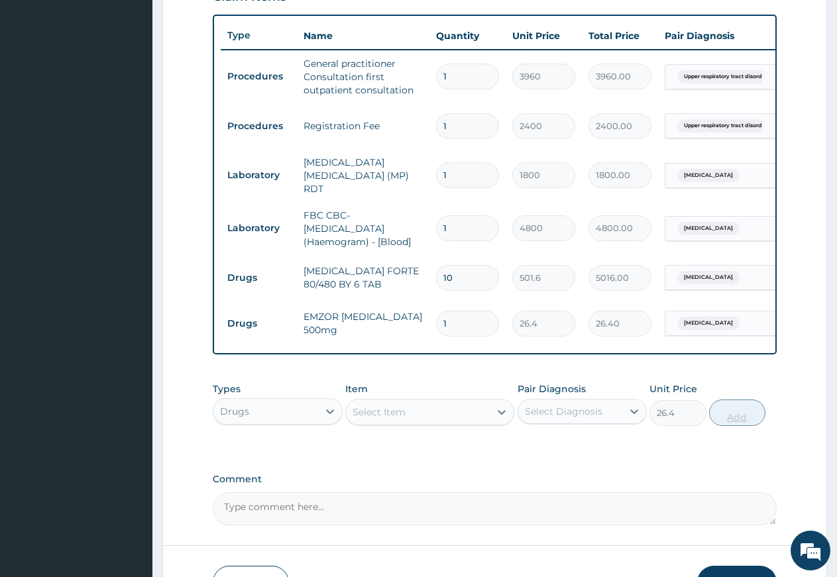
type input "0"
type input "0.00"
type input "3"
type input "79.20"
type input "30"
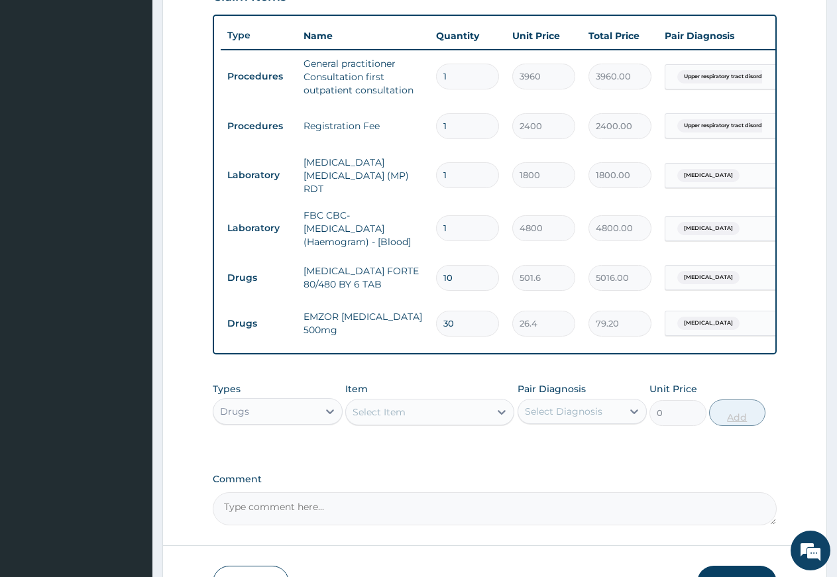
type input "792.00"
type input "30"
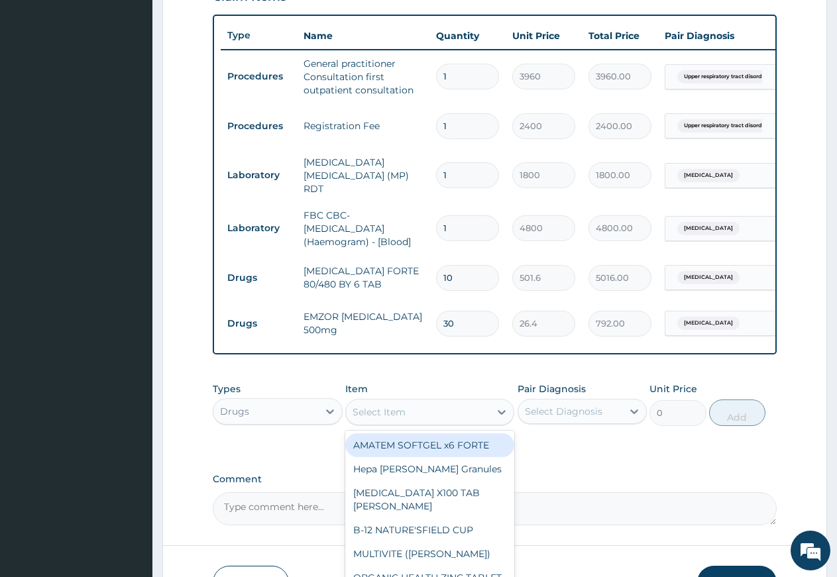
click at [409, 415] on div "Select Item" at bounding box center [418, 411] width 144 height 21
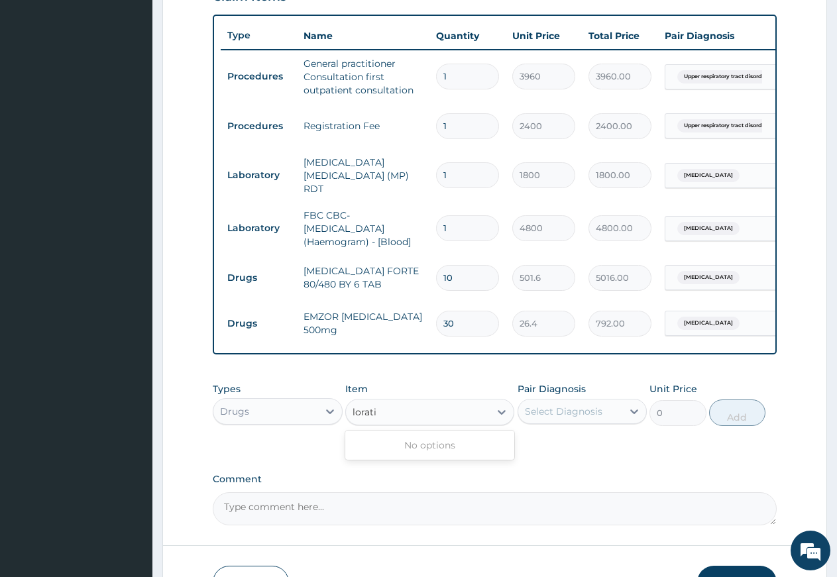
type input "lorat"
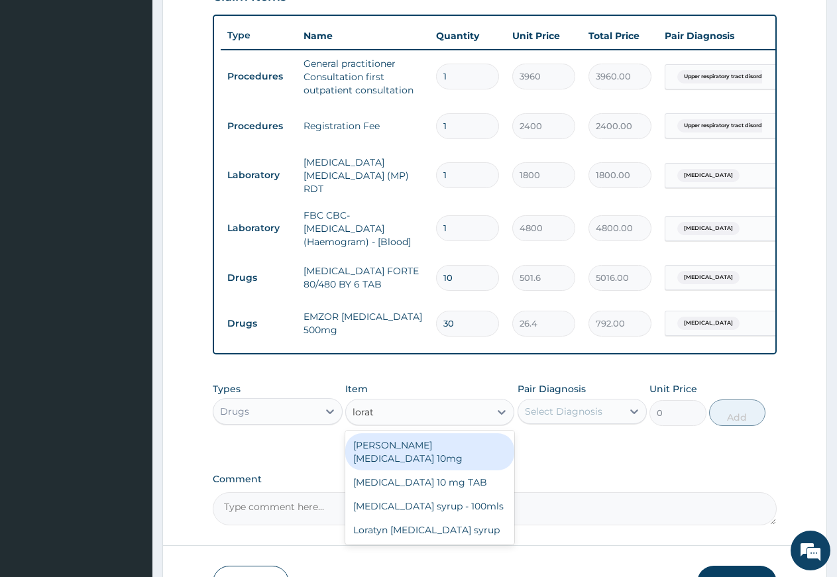
click at [397, 453] on div "Loratyn Loratadine 10mg" at bounding box center [429, 451] width 169 height 37
type input "99"
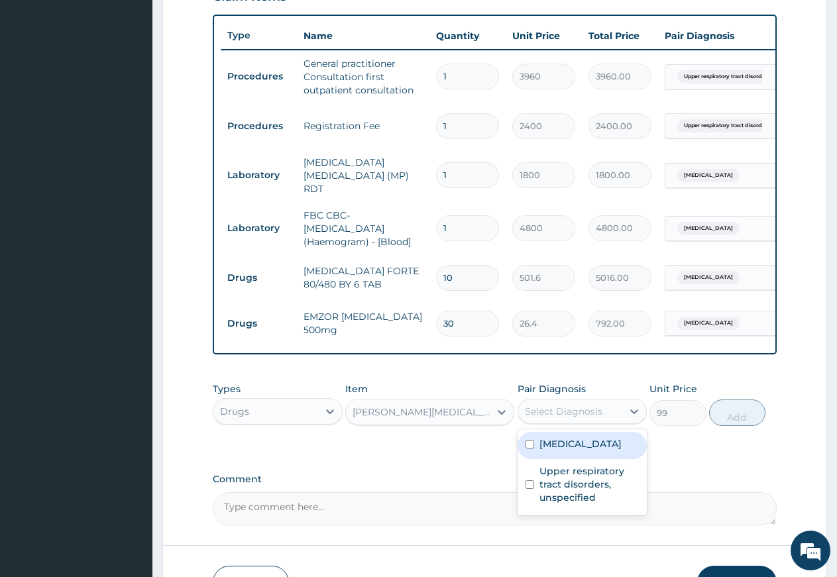
click at [591, 415] on div "Select Diagnosis" at bounding box center [564, 411] width 78 height 13
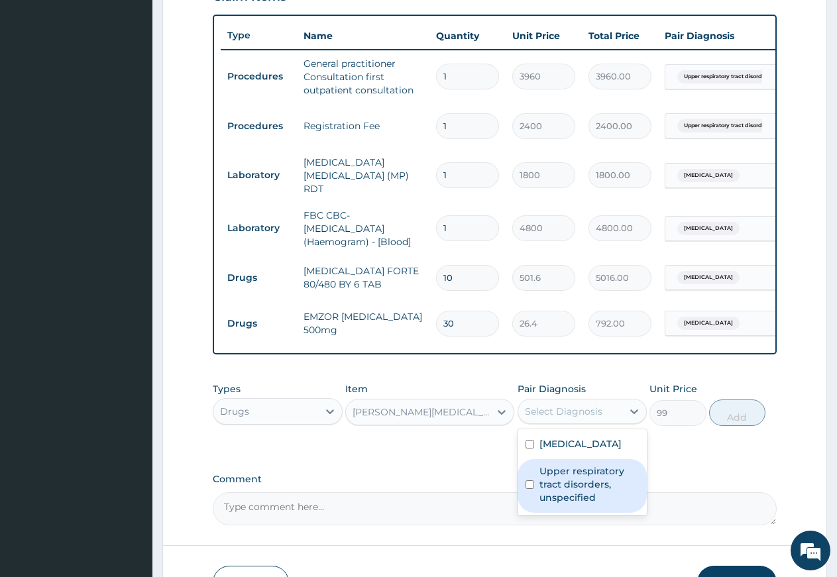
click at [590, 481] on label "Upper respiratory tract disorders, unspecified" at bounding box center [589, 484] width 100 height 40
checkbox input "true"
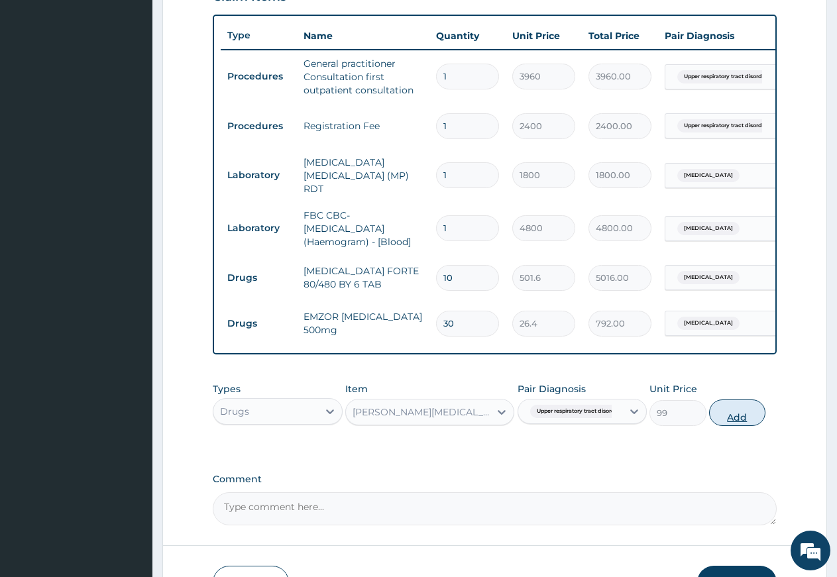
click at [735, 423] on button "Add" at bounding box center [737, 412] width 56 height 26
type input "0"
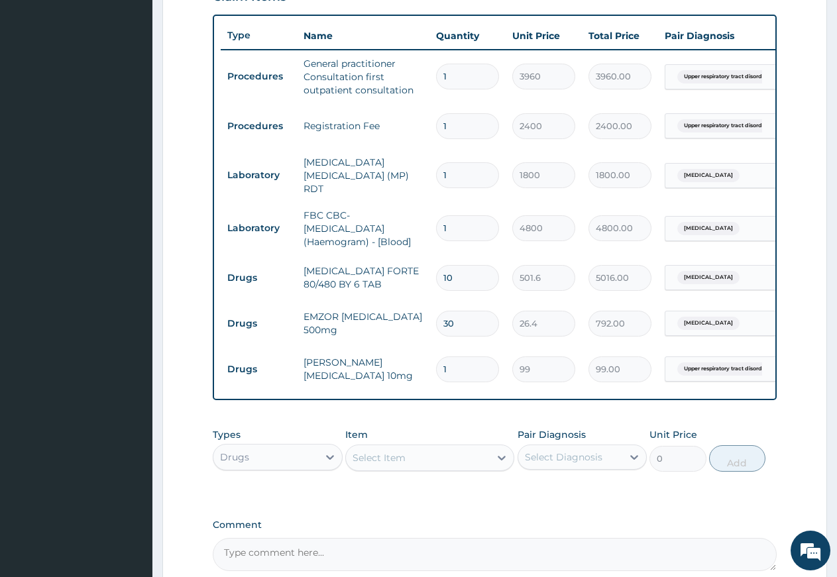
type input "10"
type input "990.00"
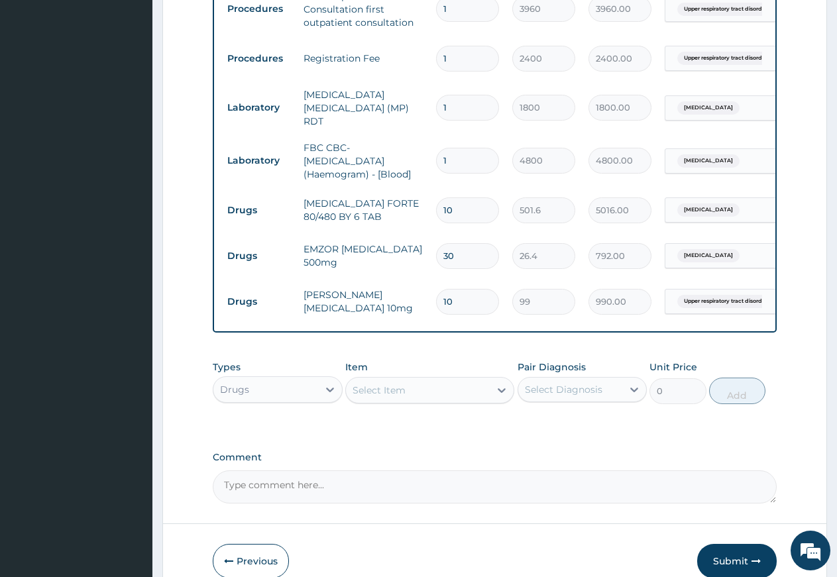
type input "10"
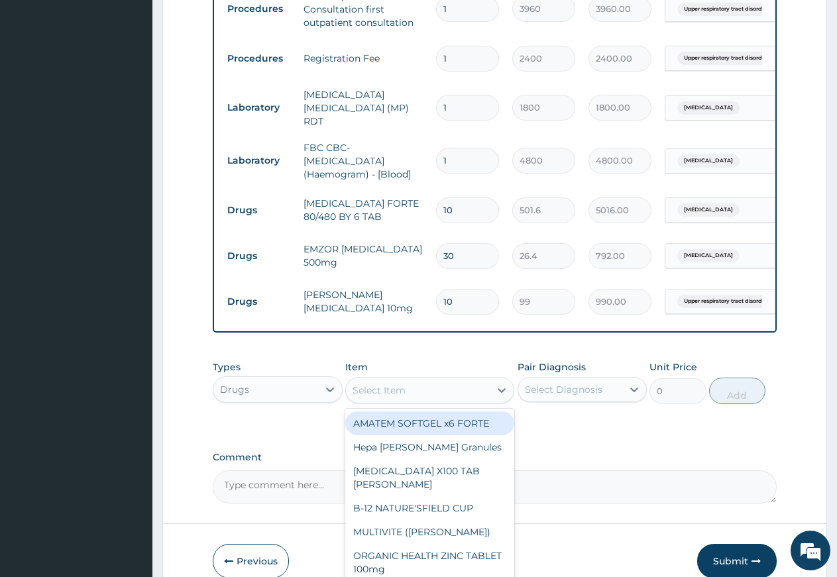
click at [418, 391] on div "Select Item" at bounding box center [418, 390] width 144 height 21
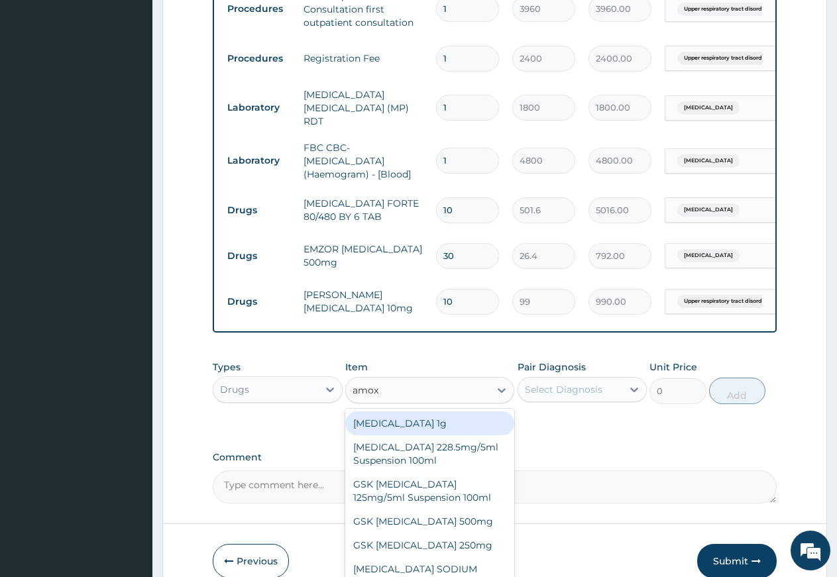
type input "amoxi"
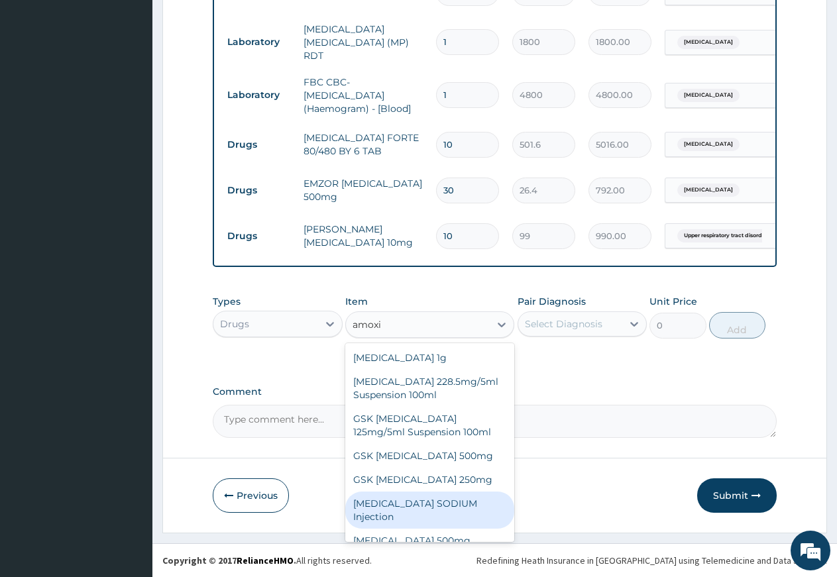
scroll to position [37, 0]
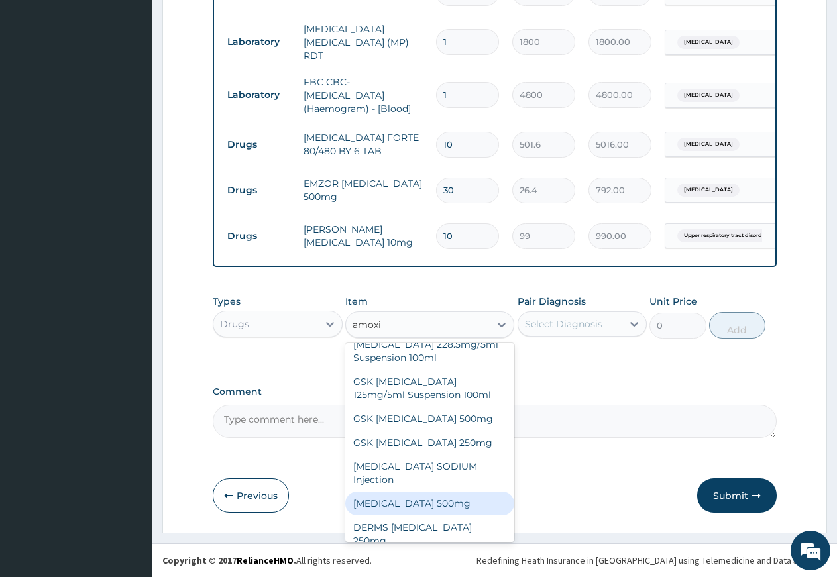
click at [389, 513] on div "AMOXICILLIN 500mg" at bounding box center [429, 504] width 169 height 24
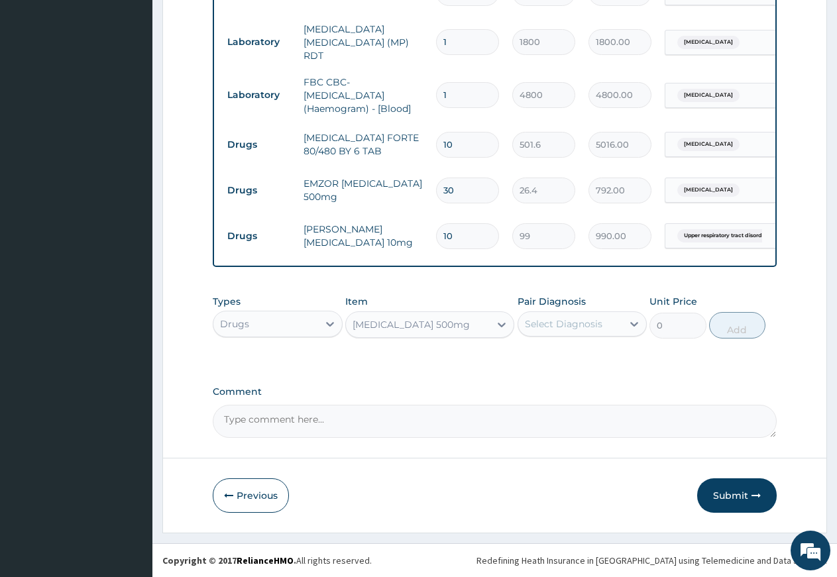
type input "79.2"
click at [550, 319] on div "Select Diagnosis" at bounding box center [564, 323] width 78 height 13
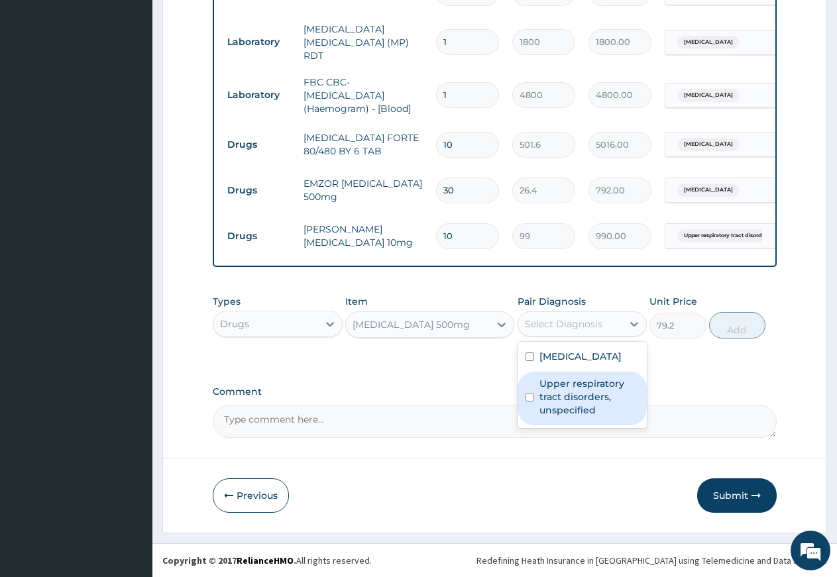
click at [564, 388] on label "Upper respiratory tract disorders, unspecified" at bounding box center [589, 397] width 100 height 40
checkbox input "true"
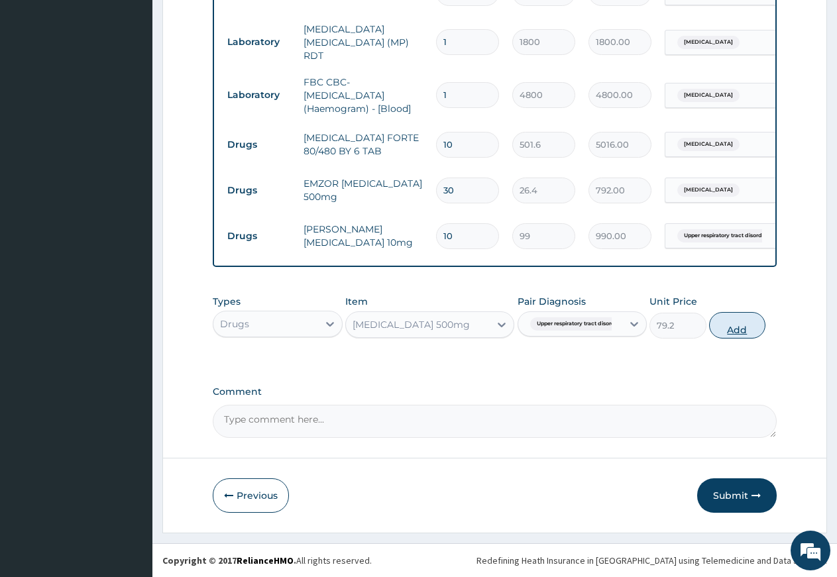
click at [732, 328] on button "Add" at bounding box center [737, 325] width 56 height 26
type input "0"
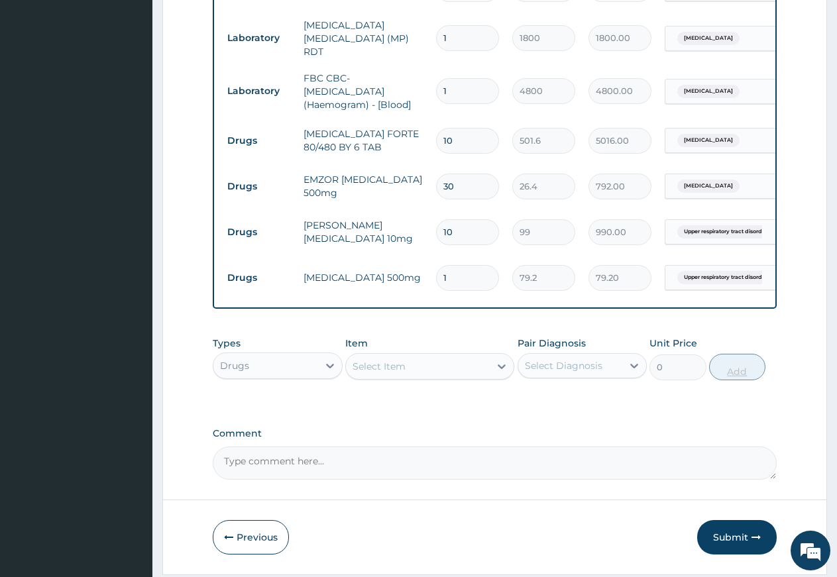
type input "15"
type input "1188.00"
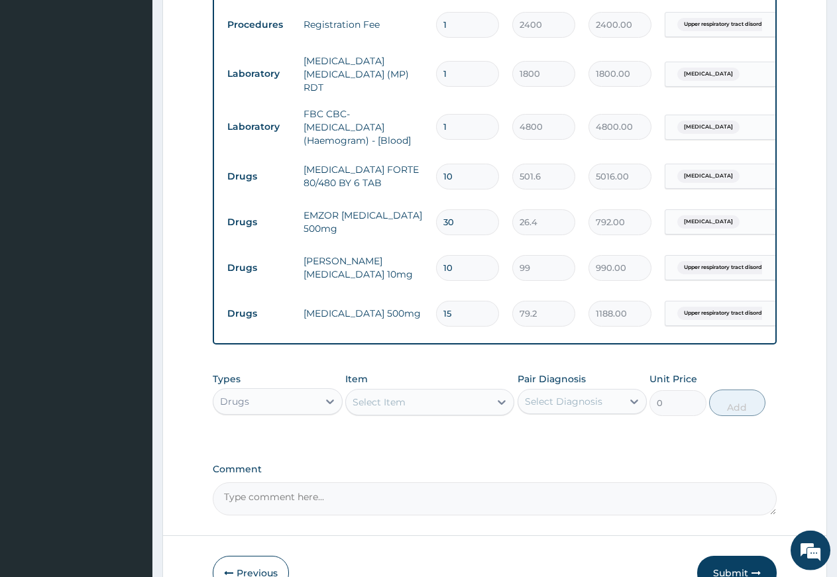
scroll to position [548, 0]
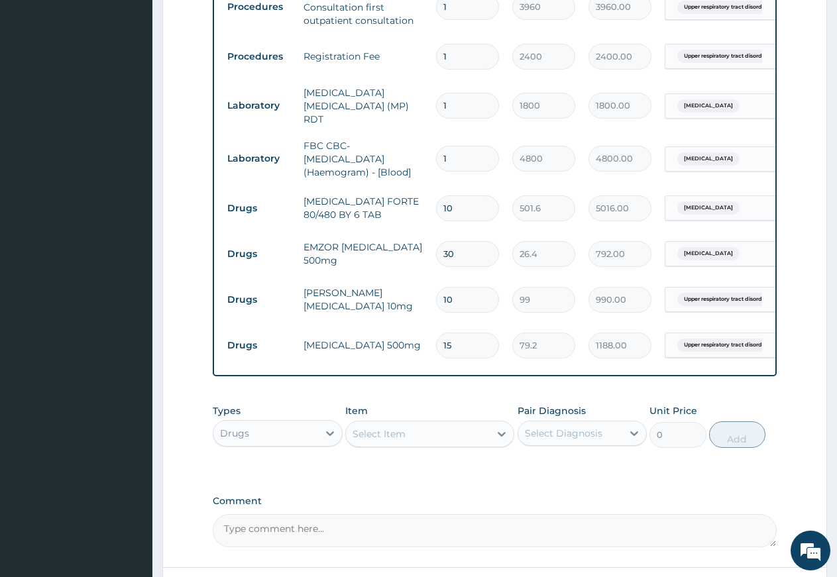
type input "15"
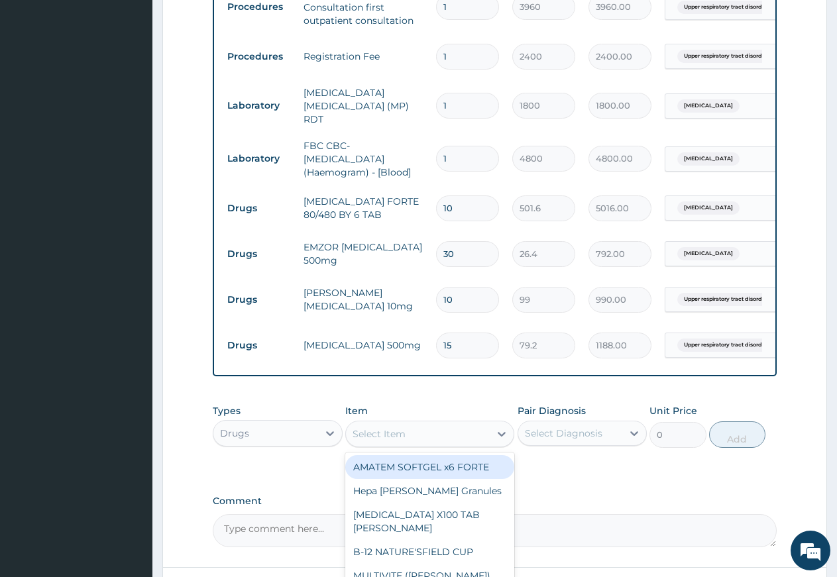
click at [407, 444] on div "Select Item" at bounding box center [418, 433] width 144 height 21
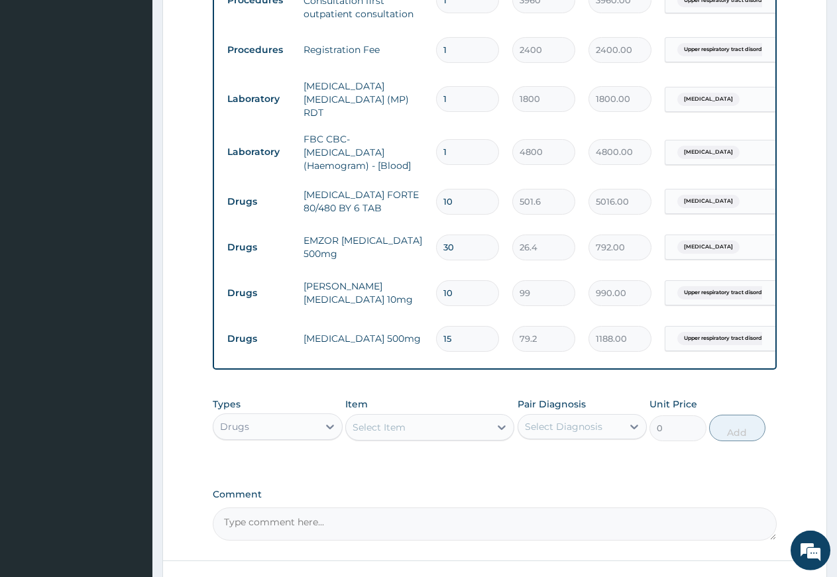
scroll to position [661, 0]
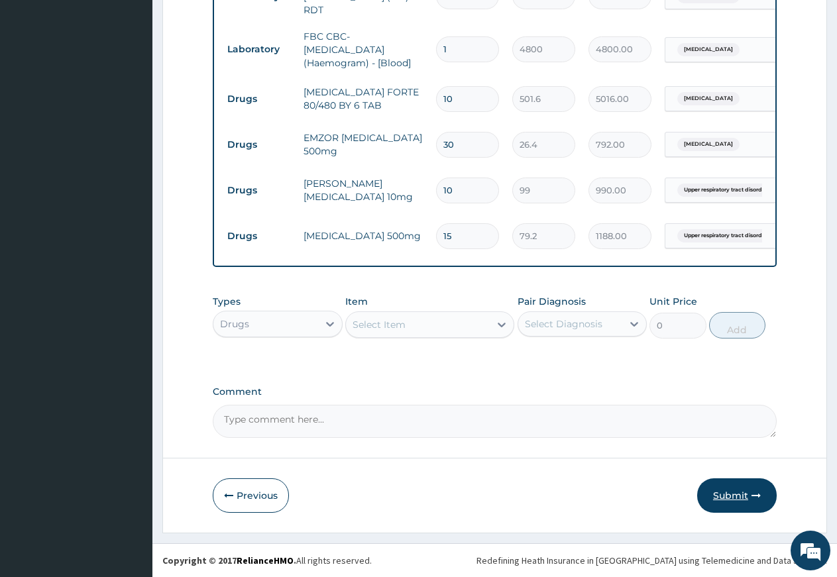
click at [739, 499] on button "Submit" at bounding box center [736, 495] width 79 height 34
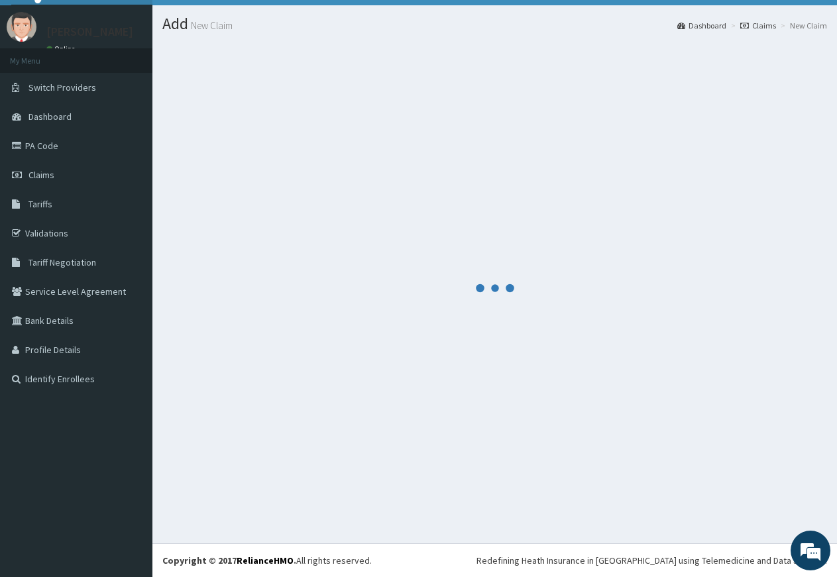
scroll to position [28, 0]
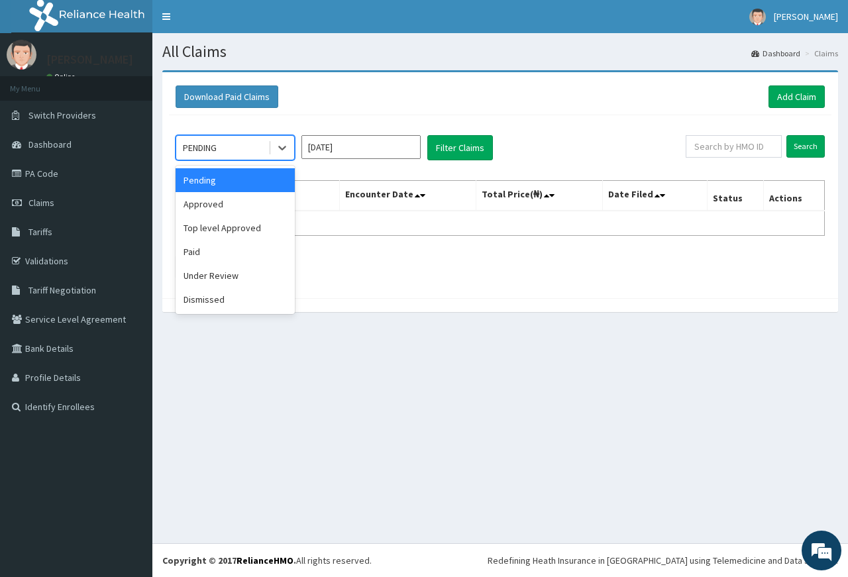
click at [219, 138] on div "PENDING" at bounding box center [222, 147] width 92 height 21
click at [202, 203] on div "Approved" at bounding box center [235, 204] width 119 height 24
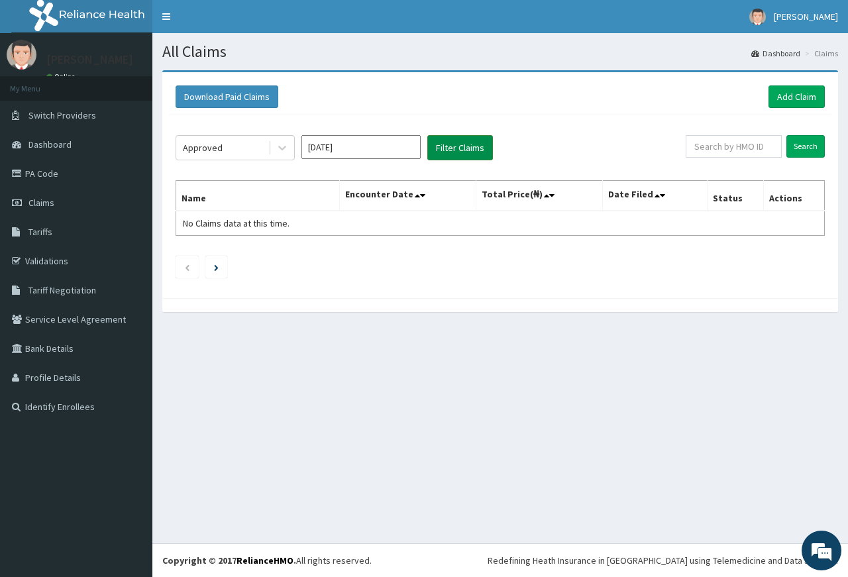
click at [445, 147] on button "Filter Claims" at bounding box center [460, 147] width 66 height 25
